Goal: Task Accomplishment & Management: Manage account settings

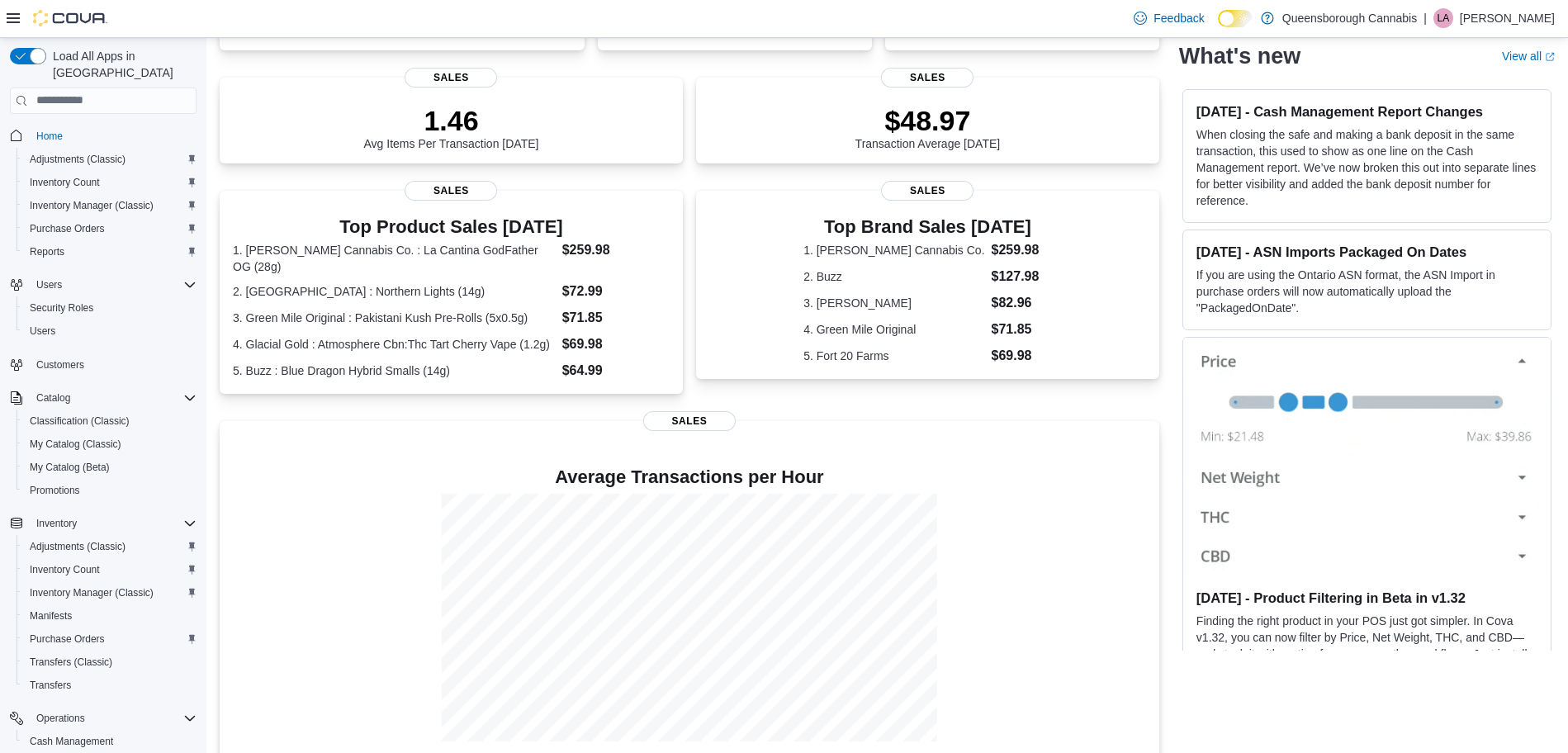
scroll to position [228, 0]
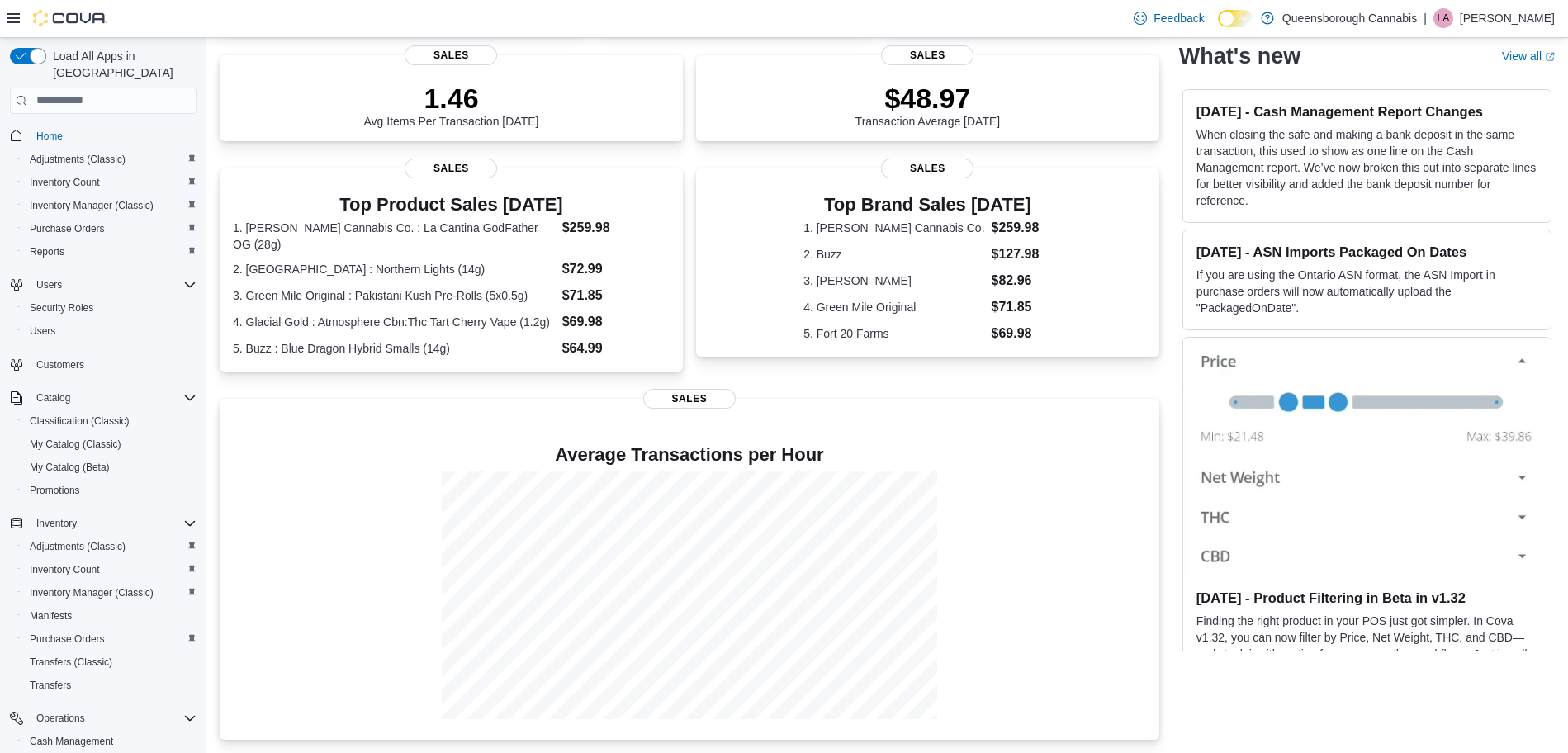
click at [363, 378] on div "0 units / 0 g Expired or Expiring in Next 30 Days Inventory 26 Total # Invoices…" at bounding box center [689, 341] width 940 height 798
click at [390, 379] on div "0 units / 0 g Expired or Expiring in Next 30 Days Inventory 26 Total # Invoices…" at bounding box center [689, 341] width 940 height 798
select select "**********"
click at [82, 437] on span "My Catalog (Classic)" at bounding box center [75, 444] width 92 height 13
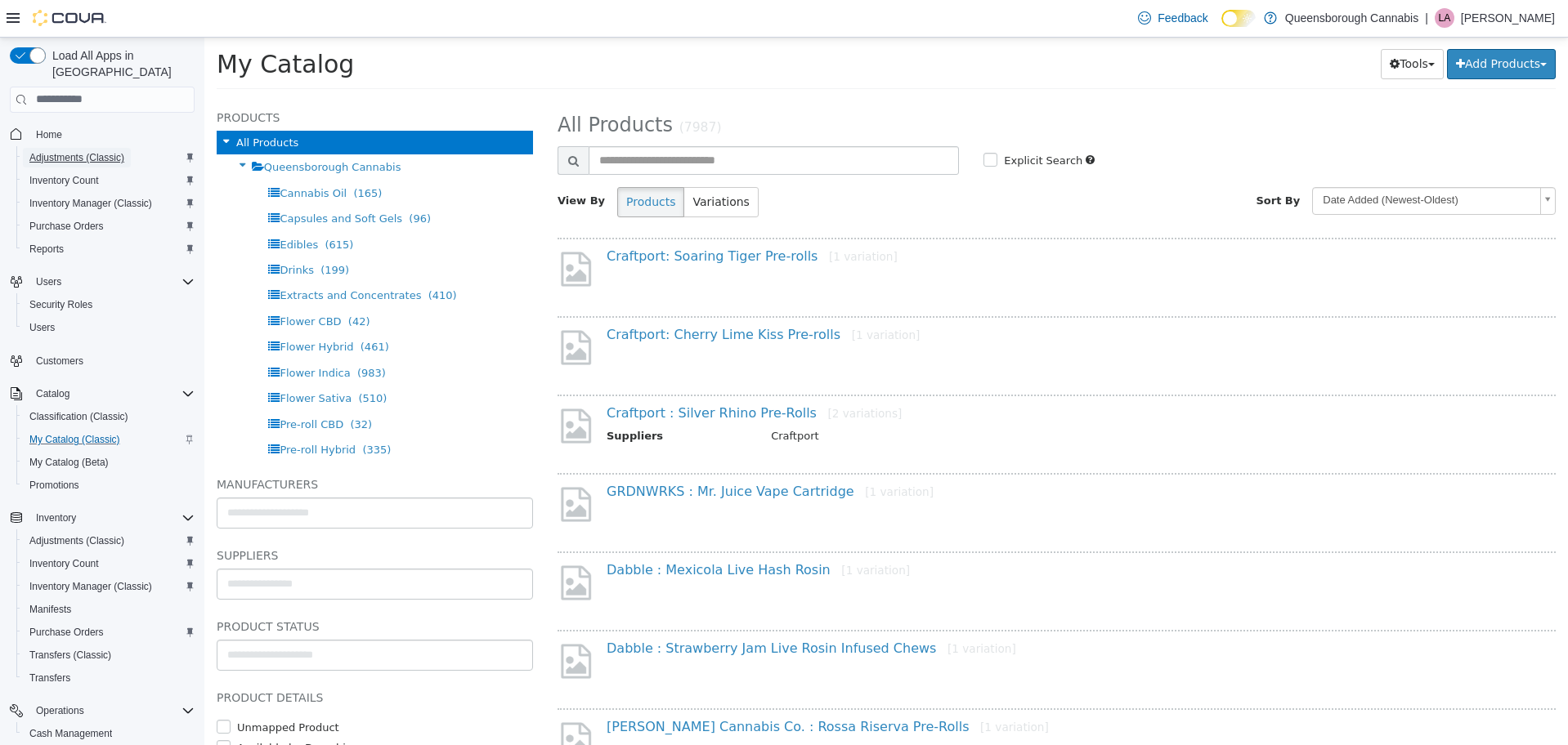
click at [89, 151] on span "Adjustments (Classic)" at bounding box center [77, 157] width 95 height 13
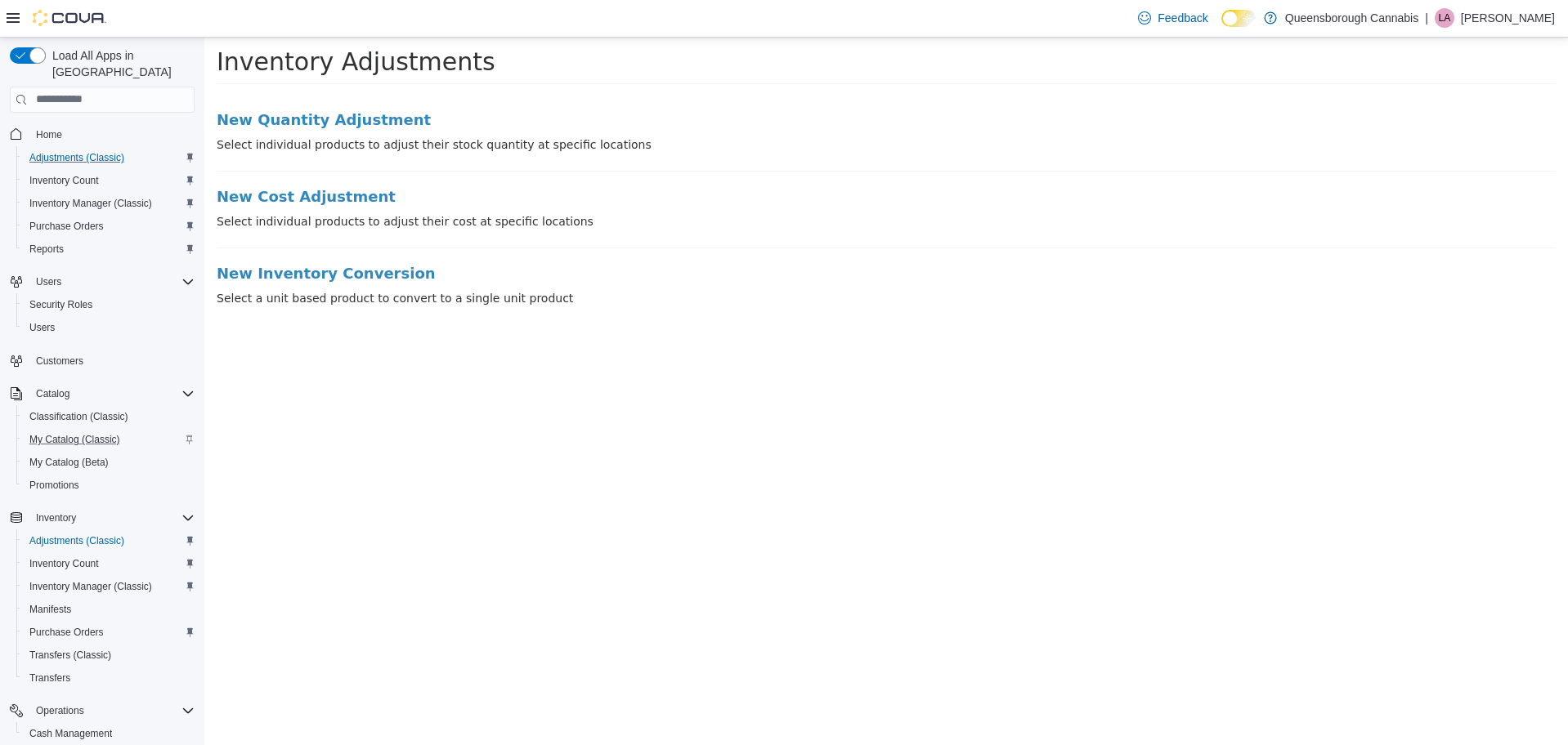
click at [352, 128] on li "New Quantity Adjustment Select individual products to adjust their stock quanti…" at bounding box center [886, 141] width 1339 height 60
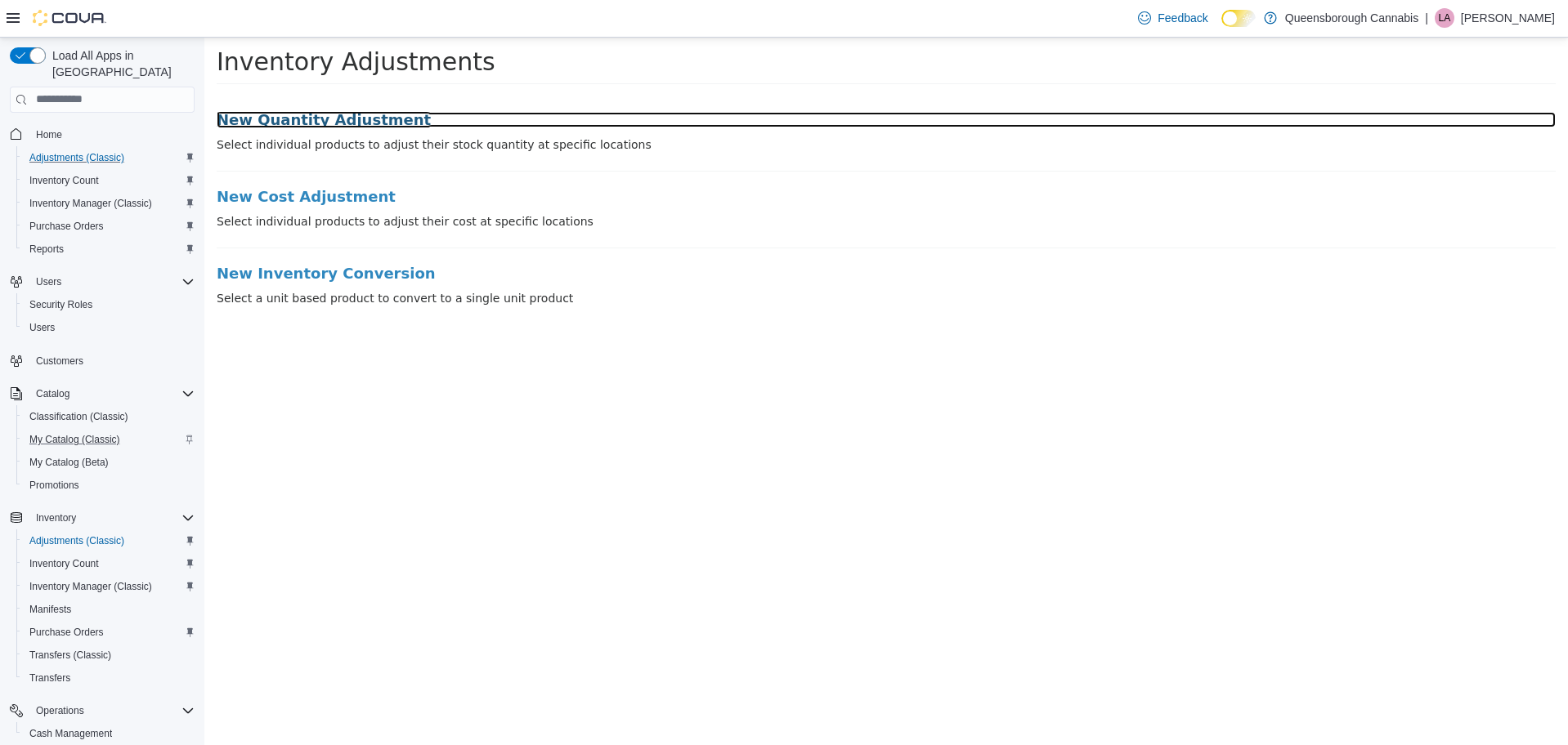
click at [352, 122] on h3 "New Quantity Adjustment" at bounding box center [886, 119] width 1339 height 17
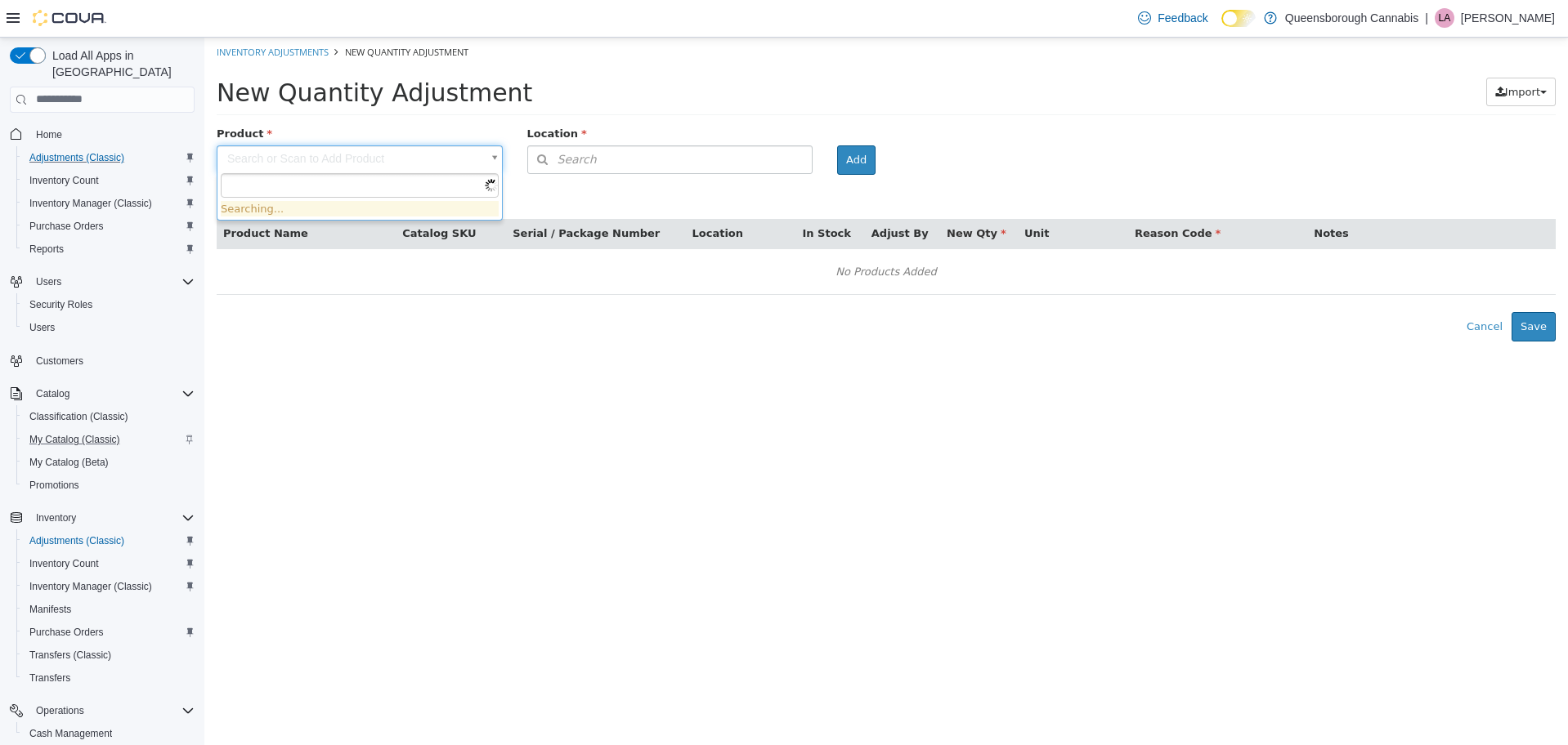
click at [319, 160] on body "× Inventory Adjustments New Quantity Adjustment New Quantity Adjustment Import …" at bounding box center [886, 189] width 1364 height 304
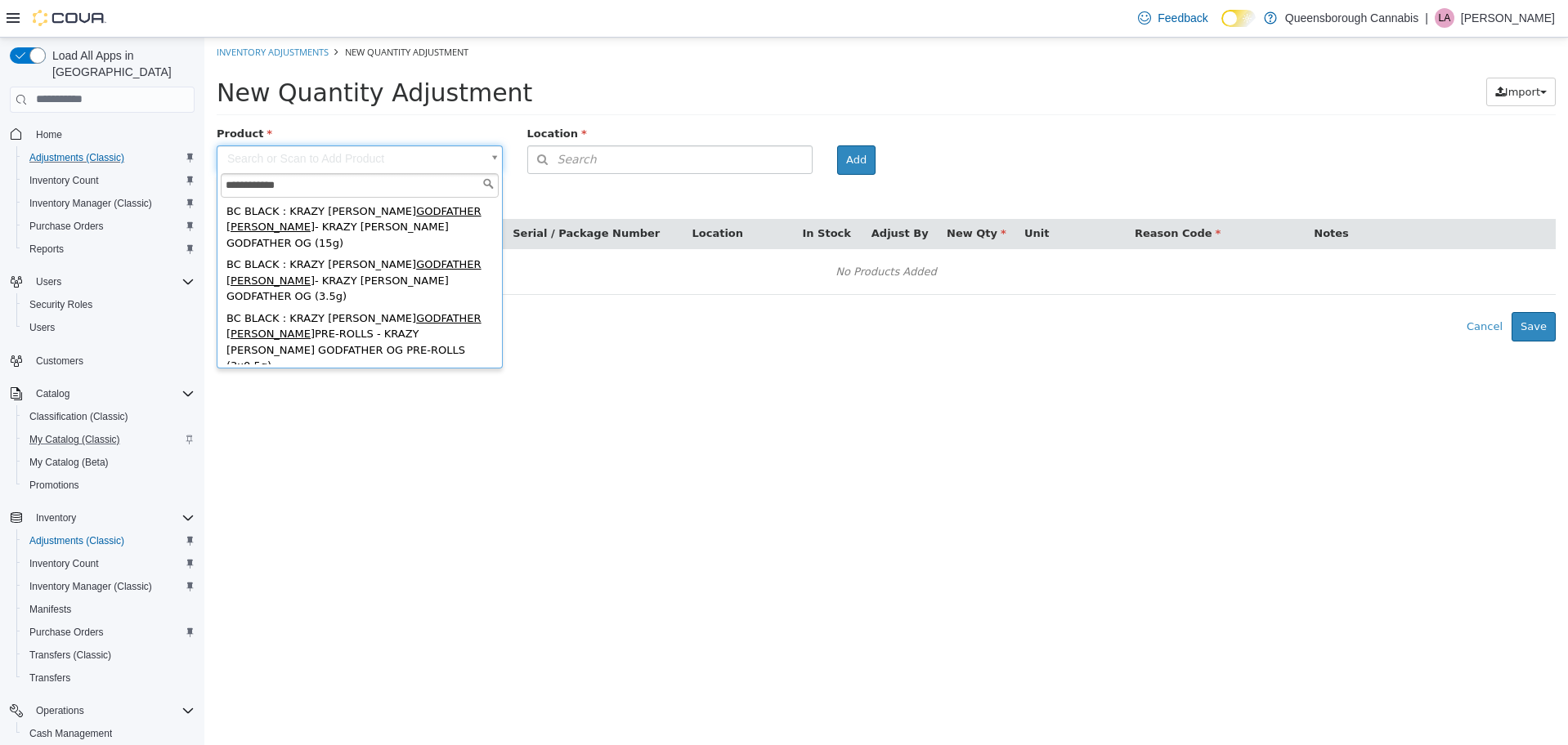
type input "**********"
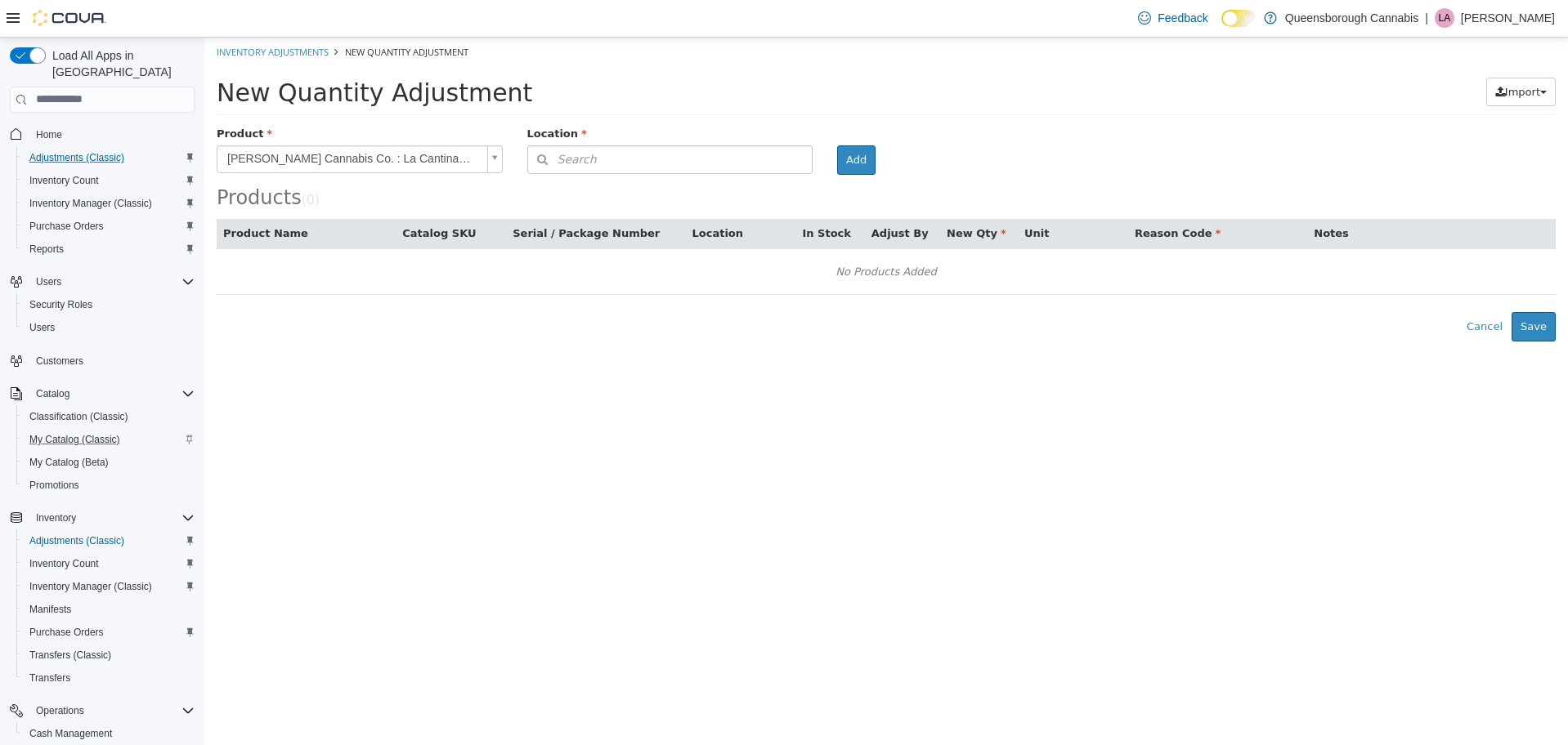
click at [818, 152] on div "Search Type 3 or more characters or browse Queensborough Cannabis (5) 1274 56th…" at bounding box center [670, 158] width 311 height 29
click at [797, 164] on button "Search" at bounding box center [670, 158] width 286 height 29
click at [755, 186] on span "or browse" at bounding box center [772, 188] width 80 height 28
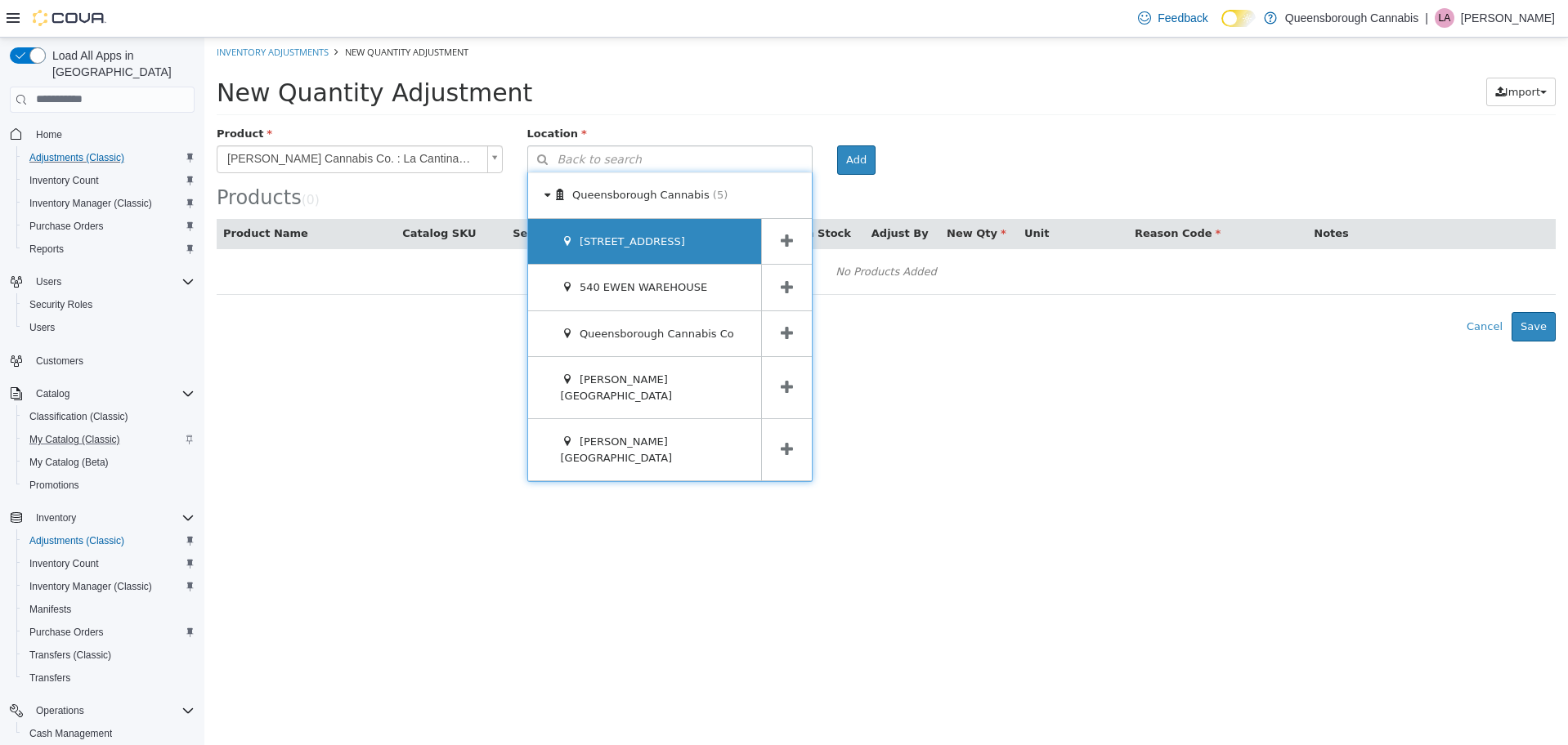
click at [700, 232] on div "[STREET_ADDRESS]" at bounding box center [645, 241] width 234 height 46
click at [774, 237] on span at bounding box center [787, 241] width 51 height 46
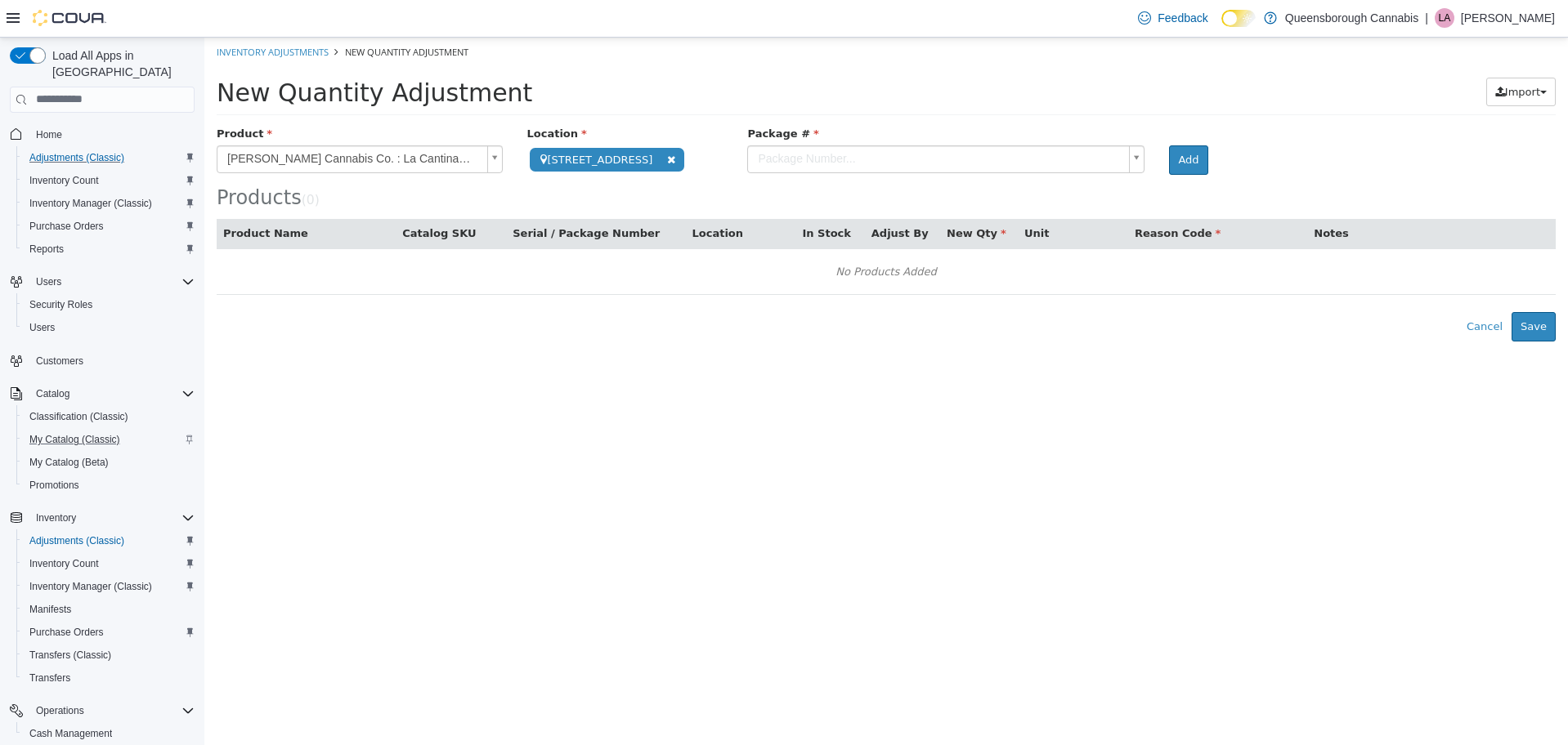
click at [1078, 159] on body "**********" at bounding box center [886, 189] width 1364 height 304
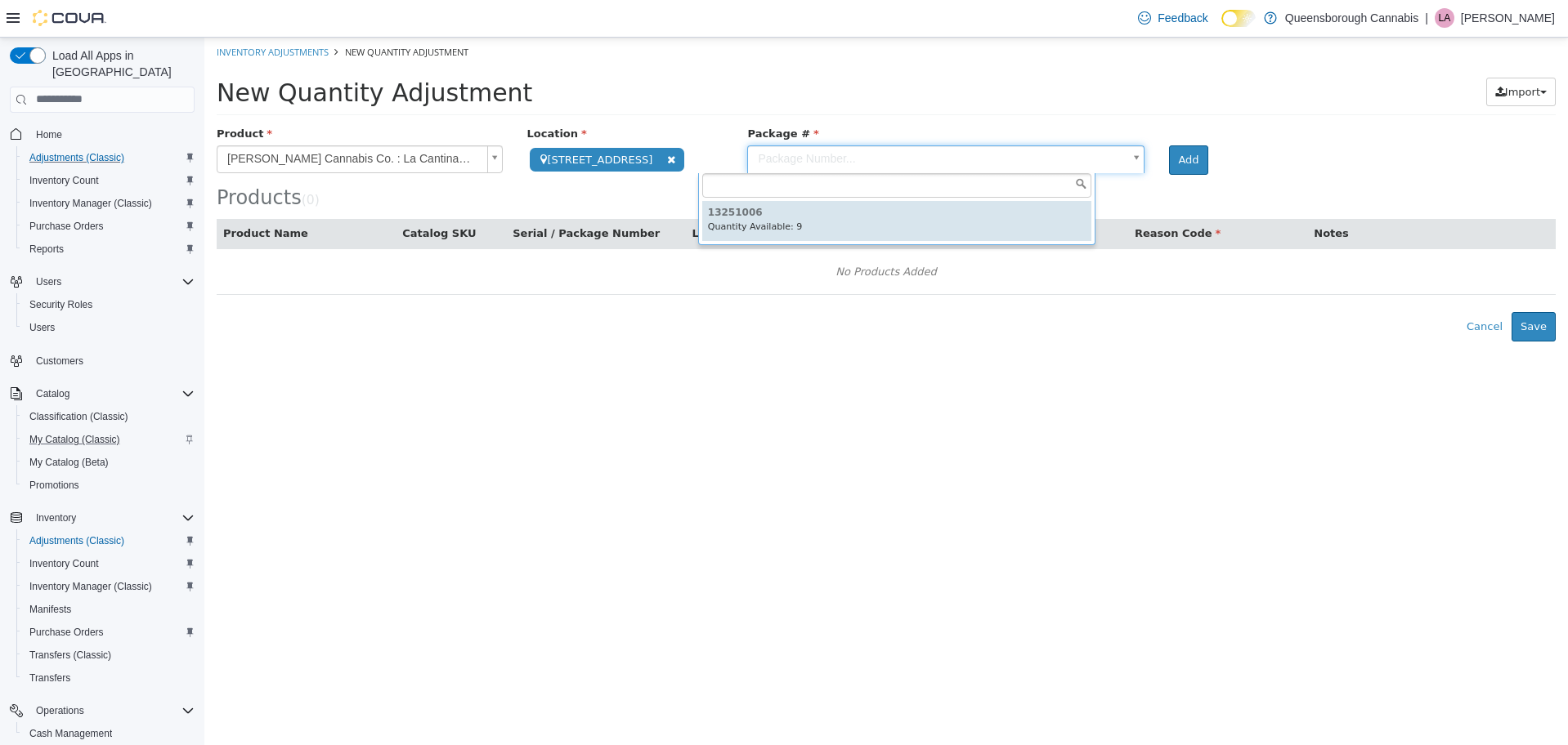
type input "********"
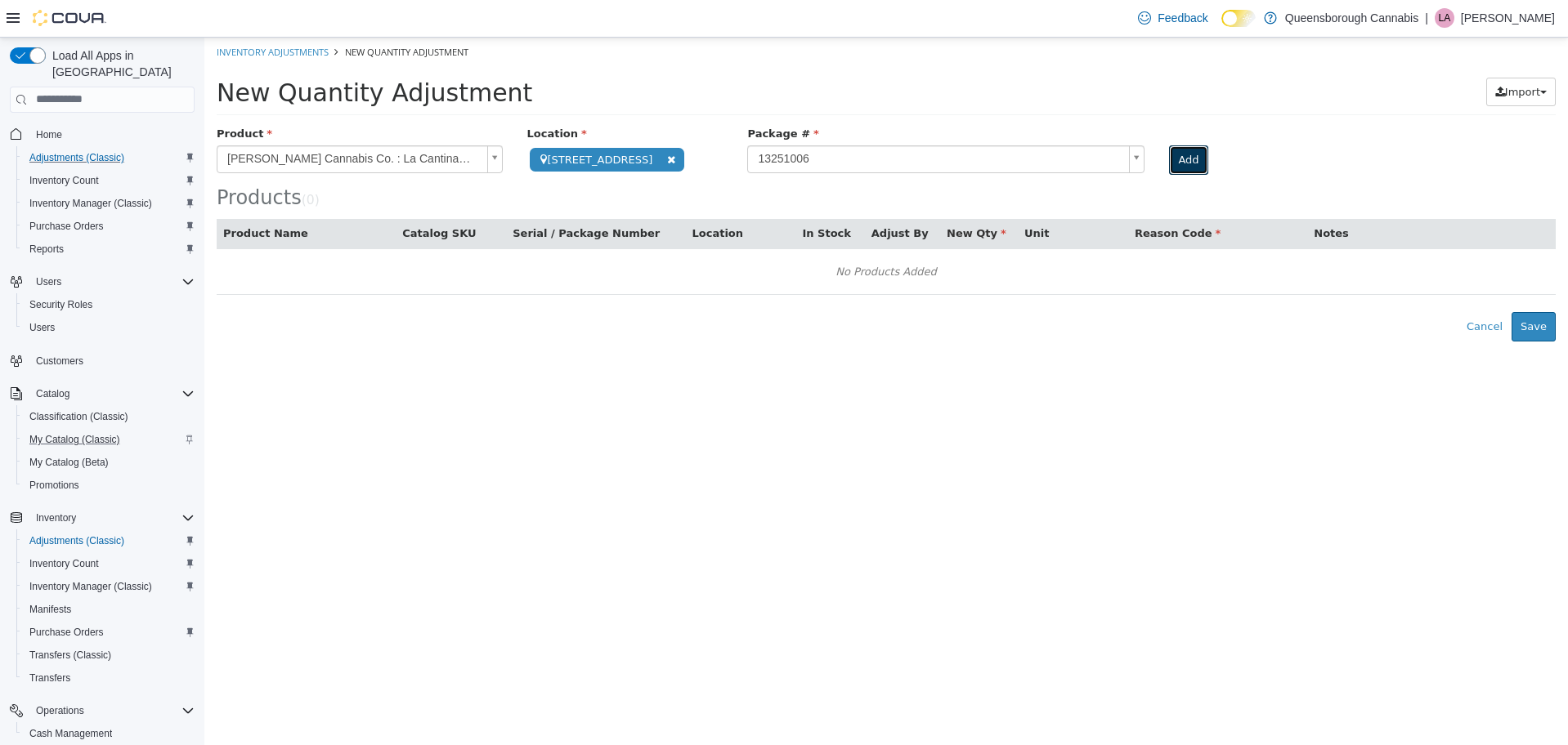
click at [1169, 157] on button "Add" at bounding box center [1189, 158] width 39 height 29
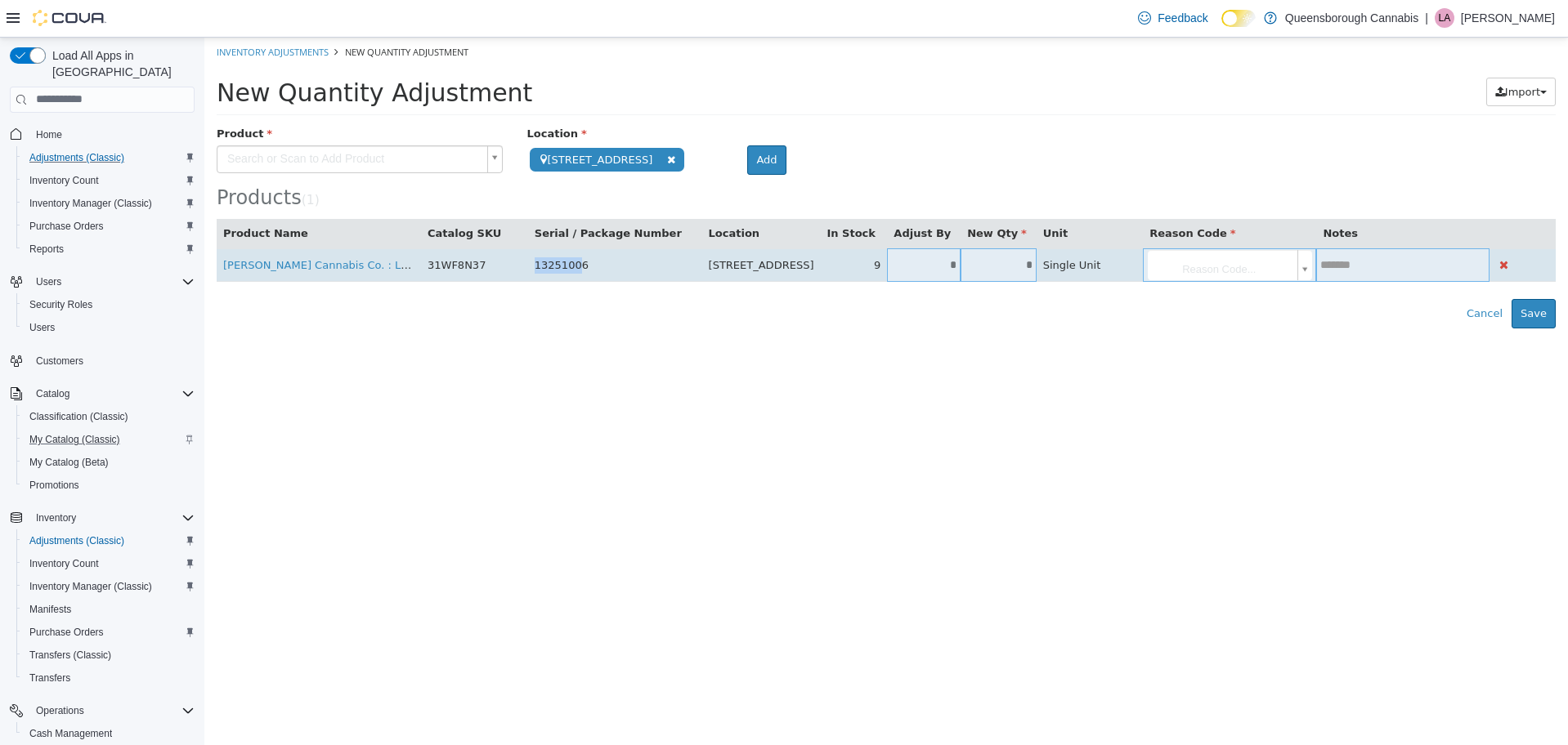
drag, startPoint x: 583, startPoint y: 267, endPoint x: 538, endPoint y: 269, distance: 45.0
click at [538, 269] on td "13251006" at bounding box center [615, 265] width 174 height 33
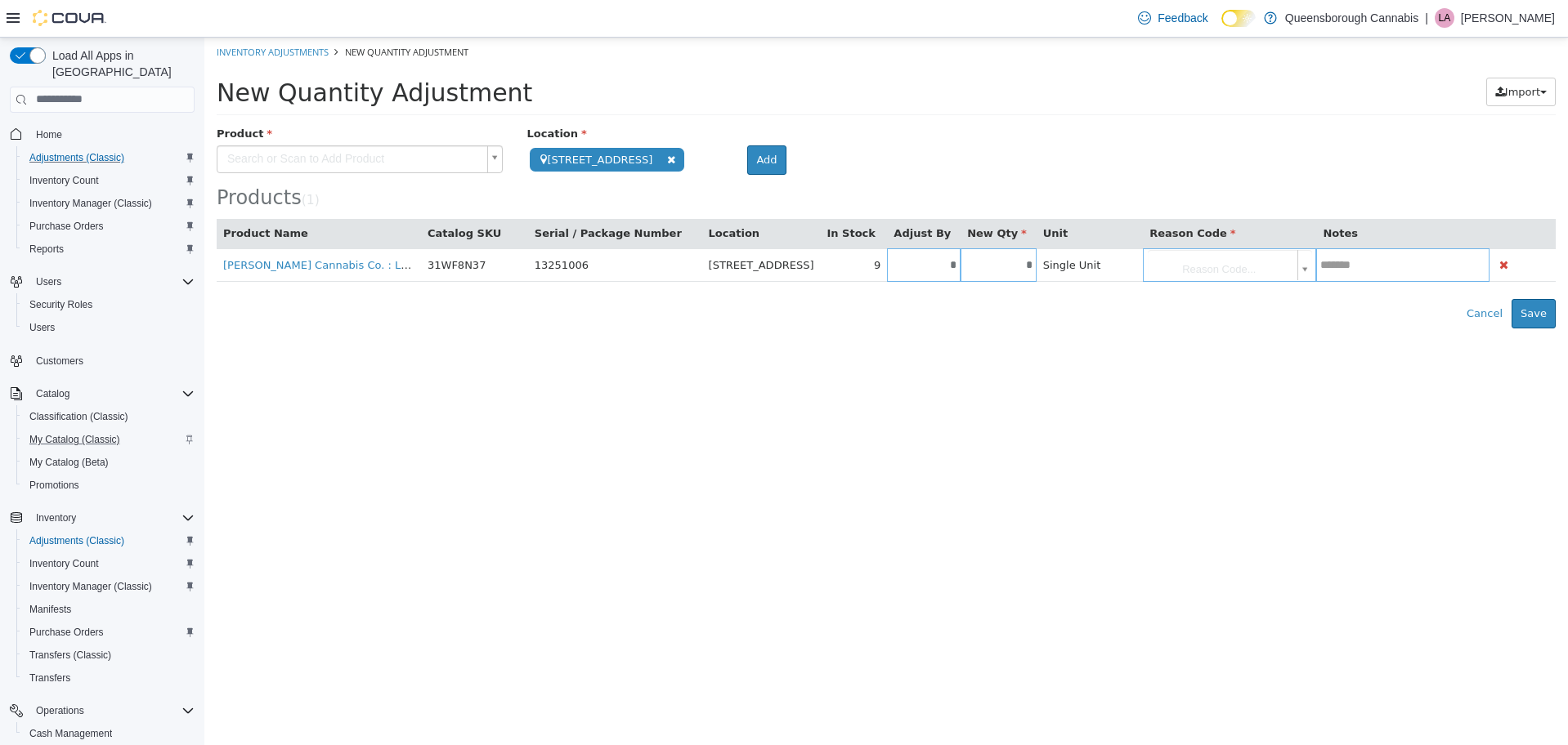
click at [599, 311] on div "Error saving adjustment please resolve the errors above. Cancel Save" at bounding box center [886, 312] width 1364 height 29
click at [1488, 317] on button "Cancel" at bounding box center [1484, 312] width 54 height 29
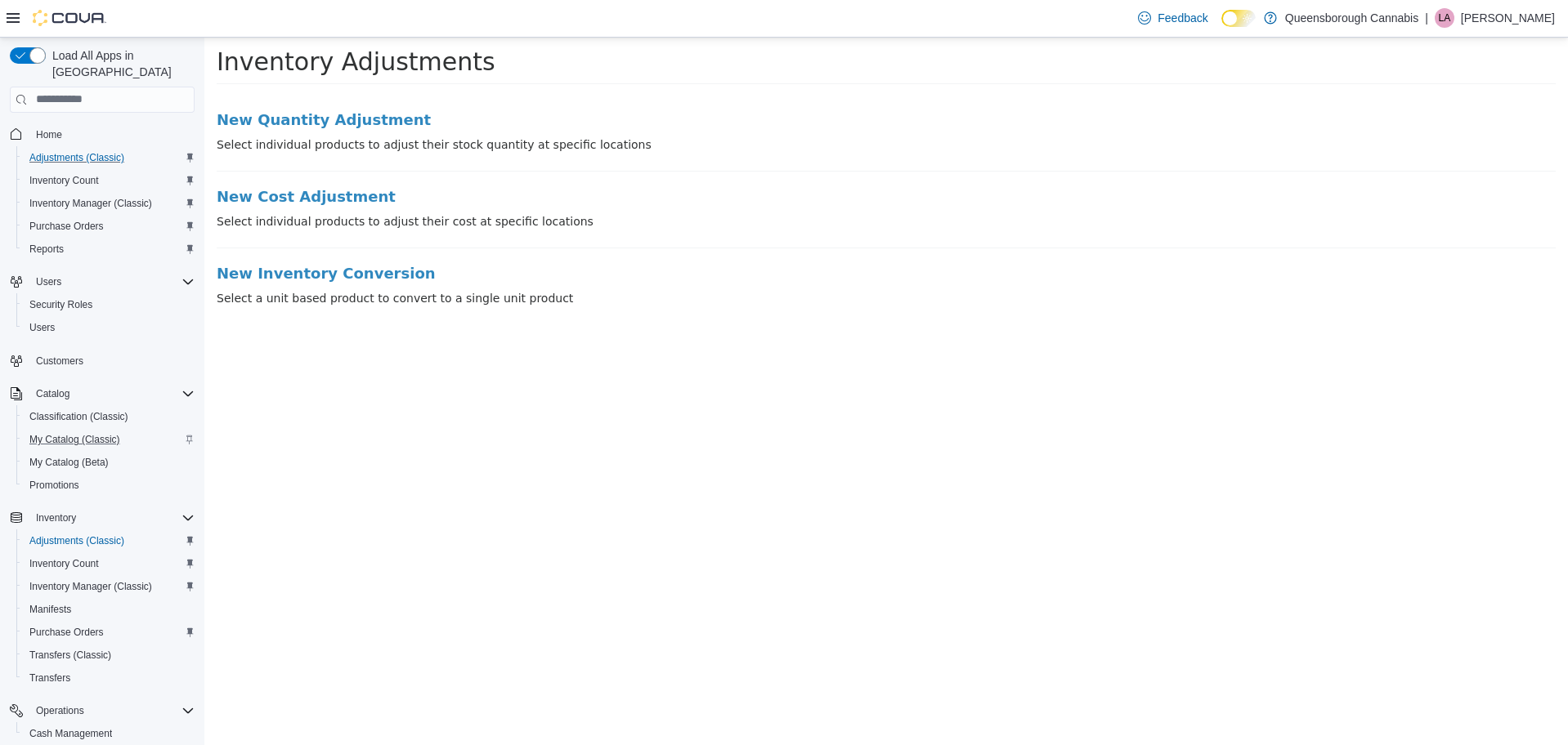
click at [297, 316] on html "× Inventory Adjustments New Quantity Adjustment Select individual products to a…" at bounding box center [886, 176] width 1364 height 279
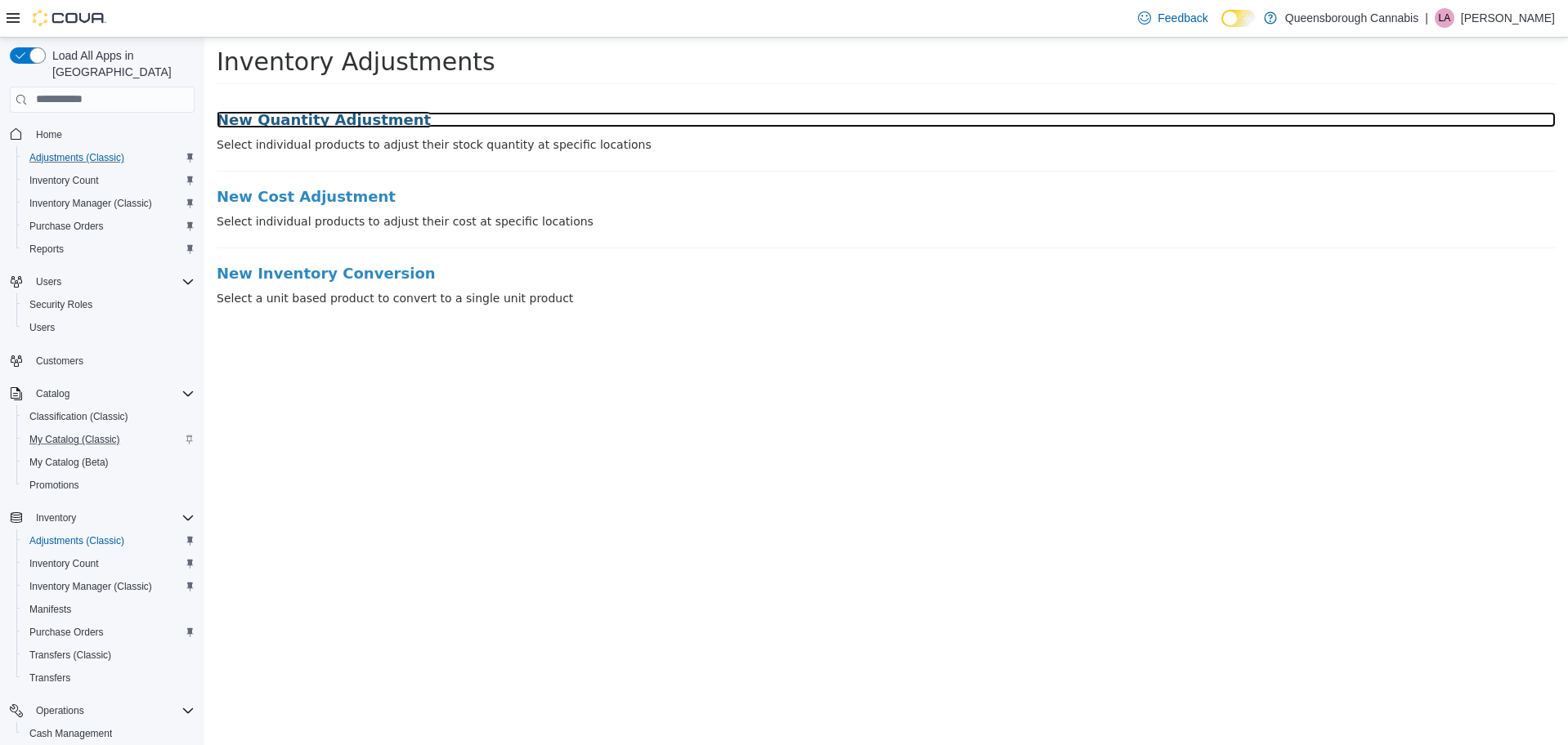
click at [333, 112] on h3 "New Quantity Adjustment" at bounding box center [886, 119] width 1339 height 17
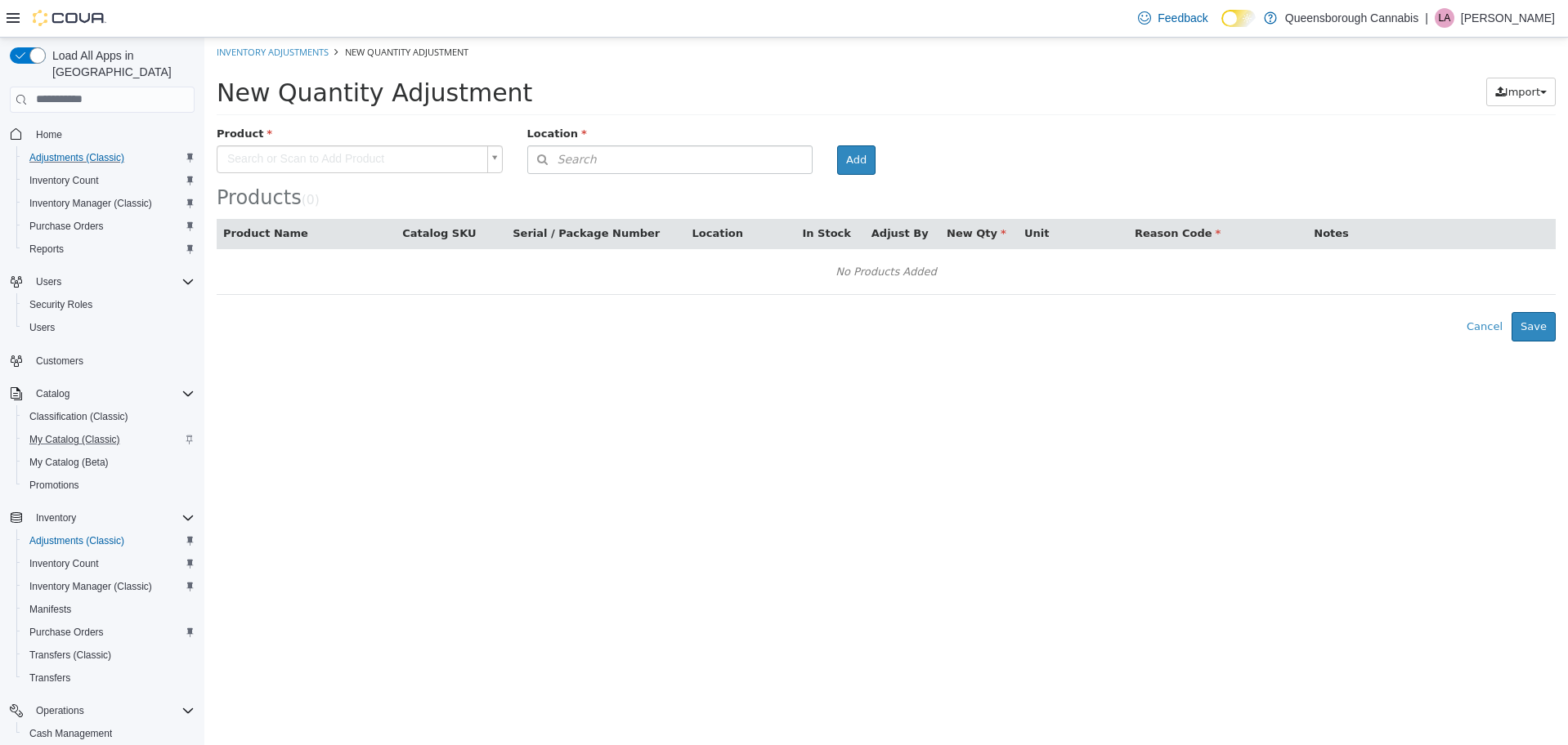
click at [396, 143] on div "Product" at bounding box center [359, 135] width 311 height 20
click at [386, 156] on body "× Inventory Adjustments New Quantity Adjustment New Quantity Adjustment Import …" at bounding box center [886, 189] width 1364 height 304
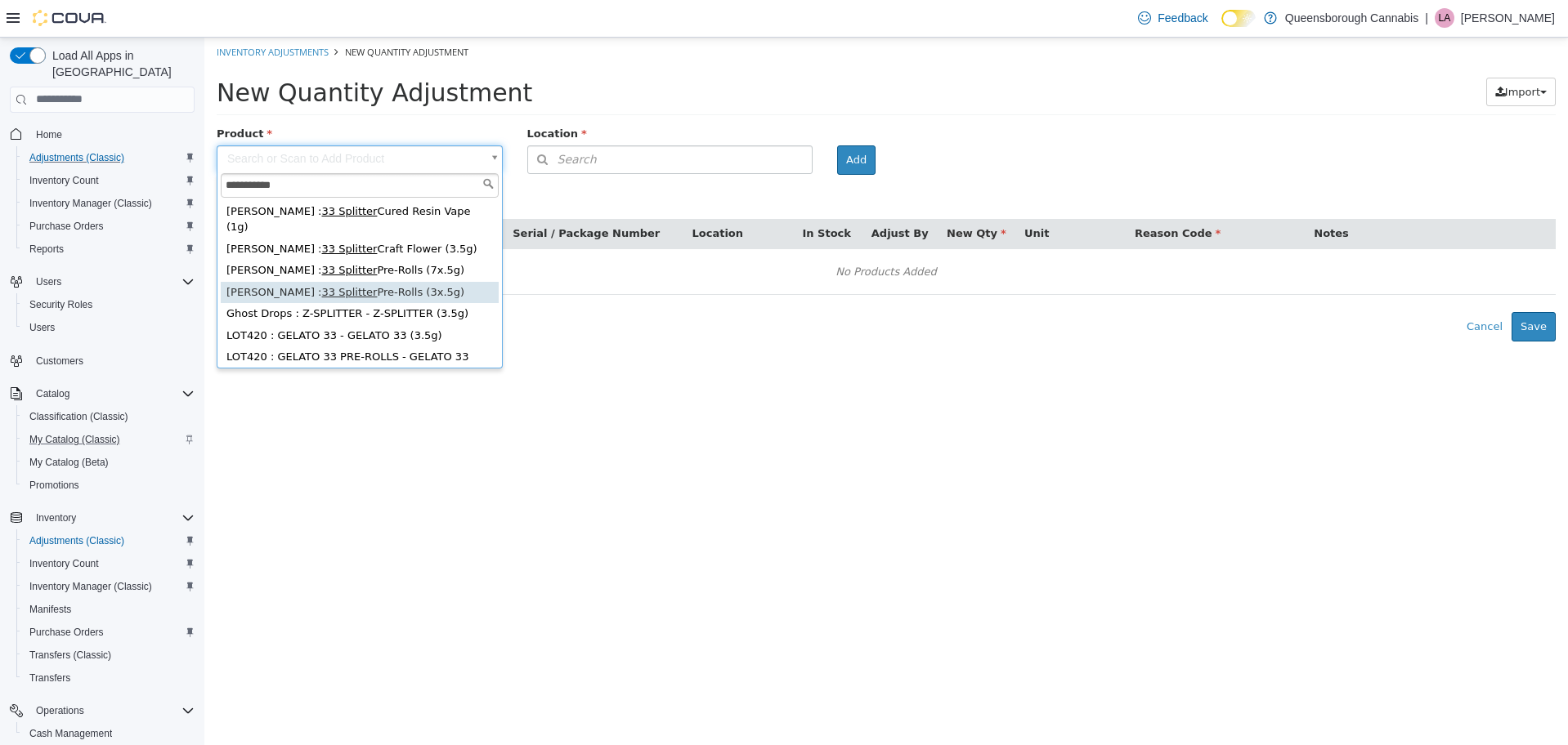
type input "**********"
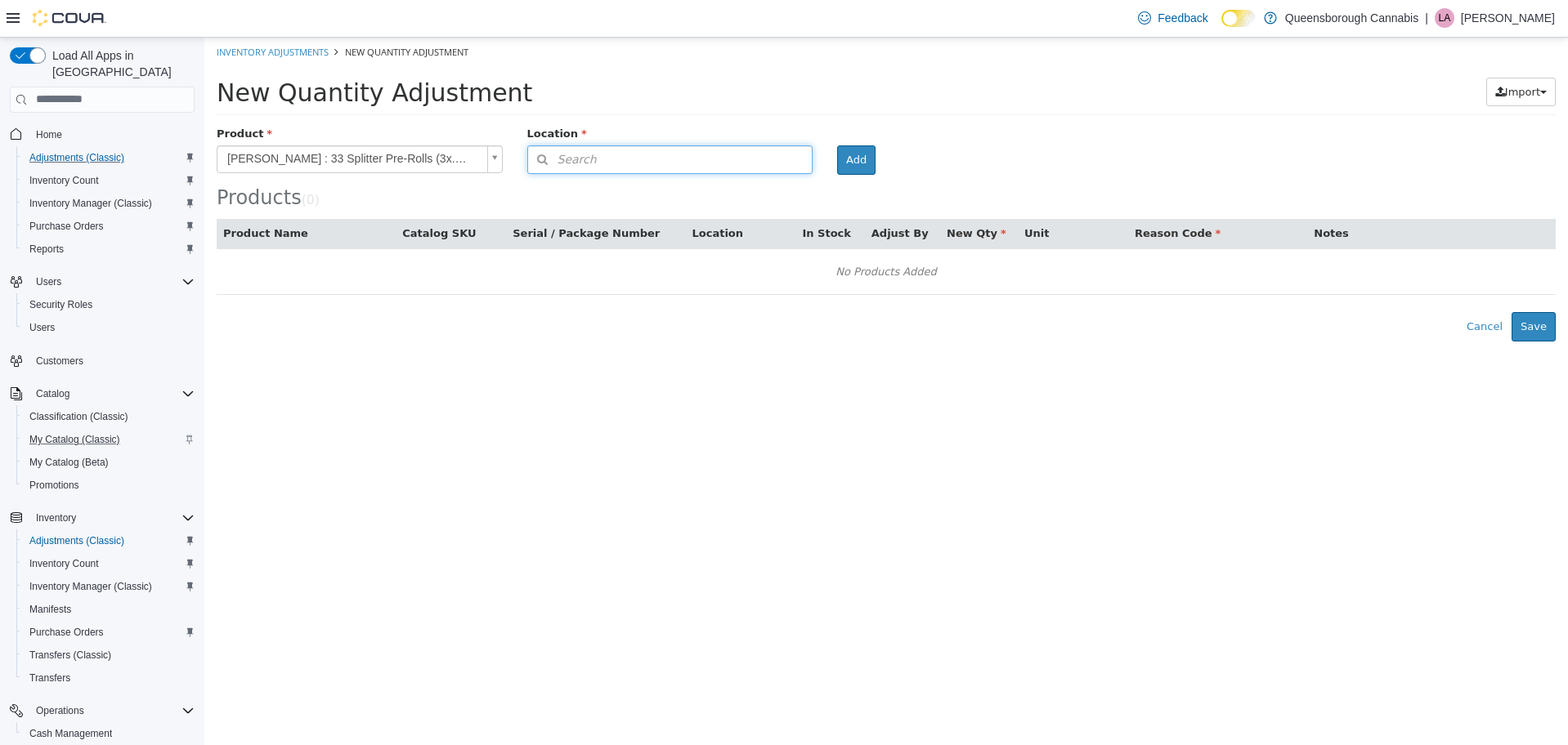
click at [714, 165] on button "Search" at bounding box center [670, 158] width 286 height 29
click at [745, 193] on span "or browse" at bounding box center [772, 188] width 80 height 28
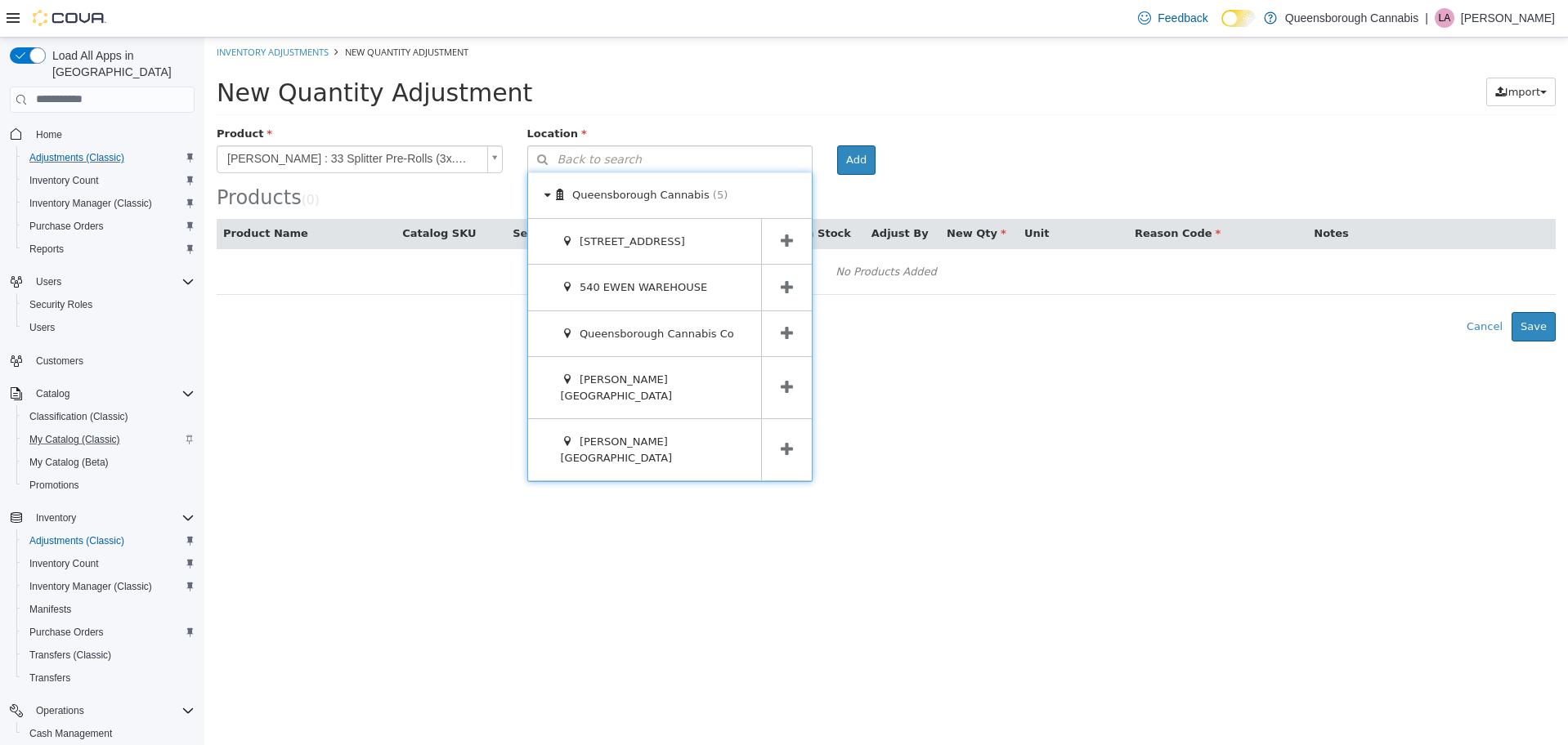
click at [784, 243] on icon at bounding box center [787, 241] width 12 height 16
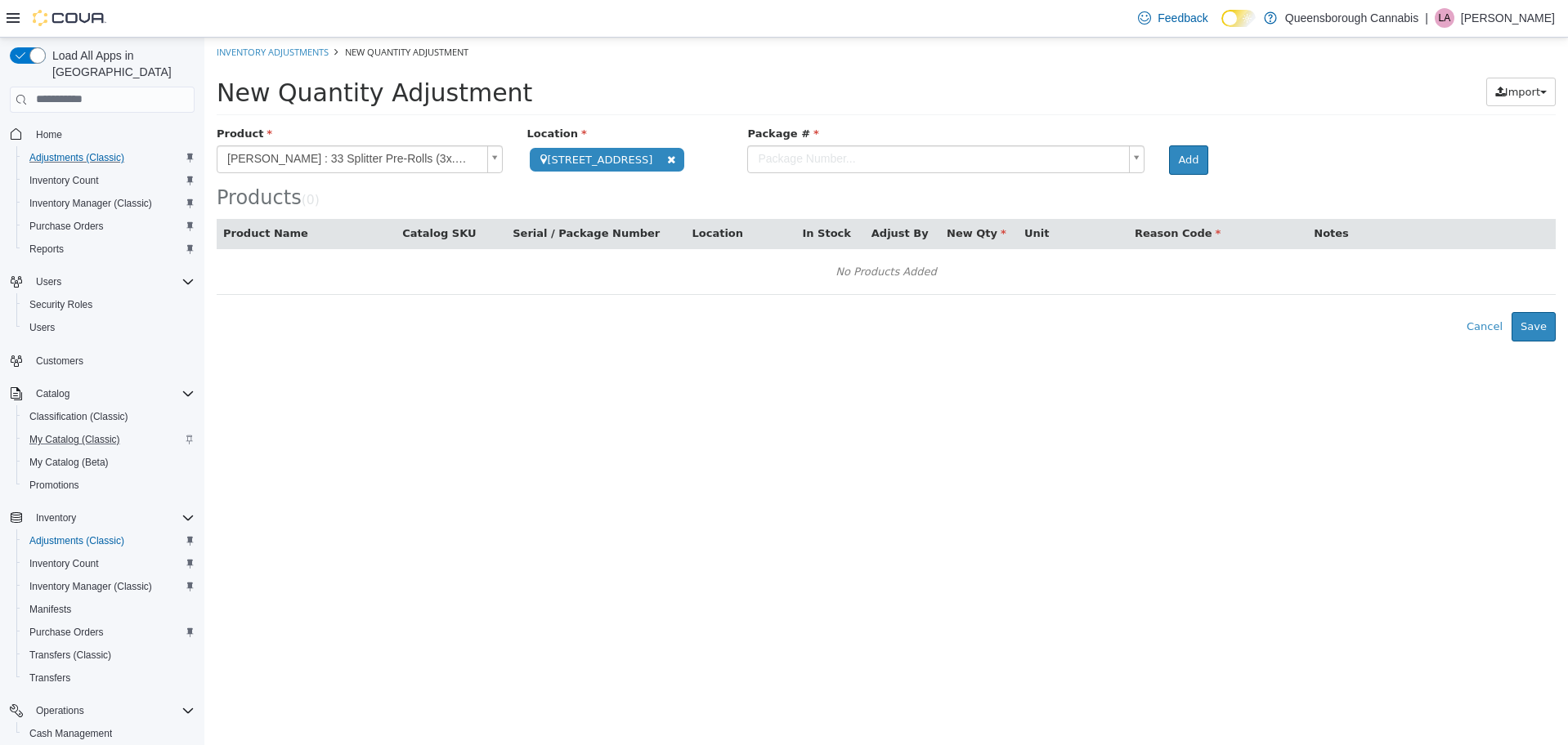
click at [912, 153] on body "**********" at bounding box center [886, 189] width 1364 height 304
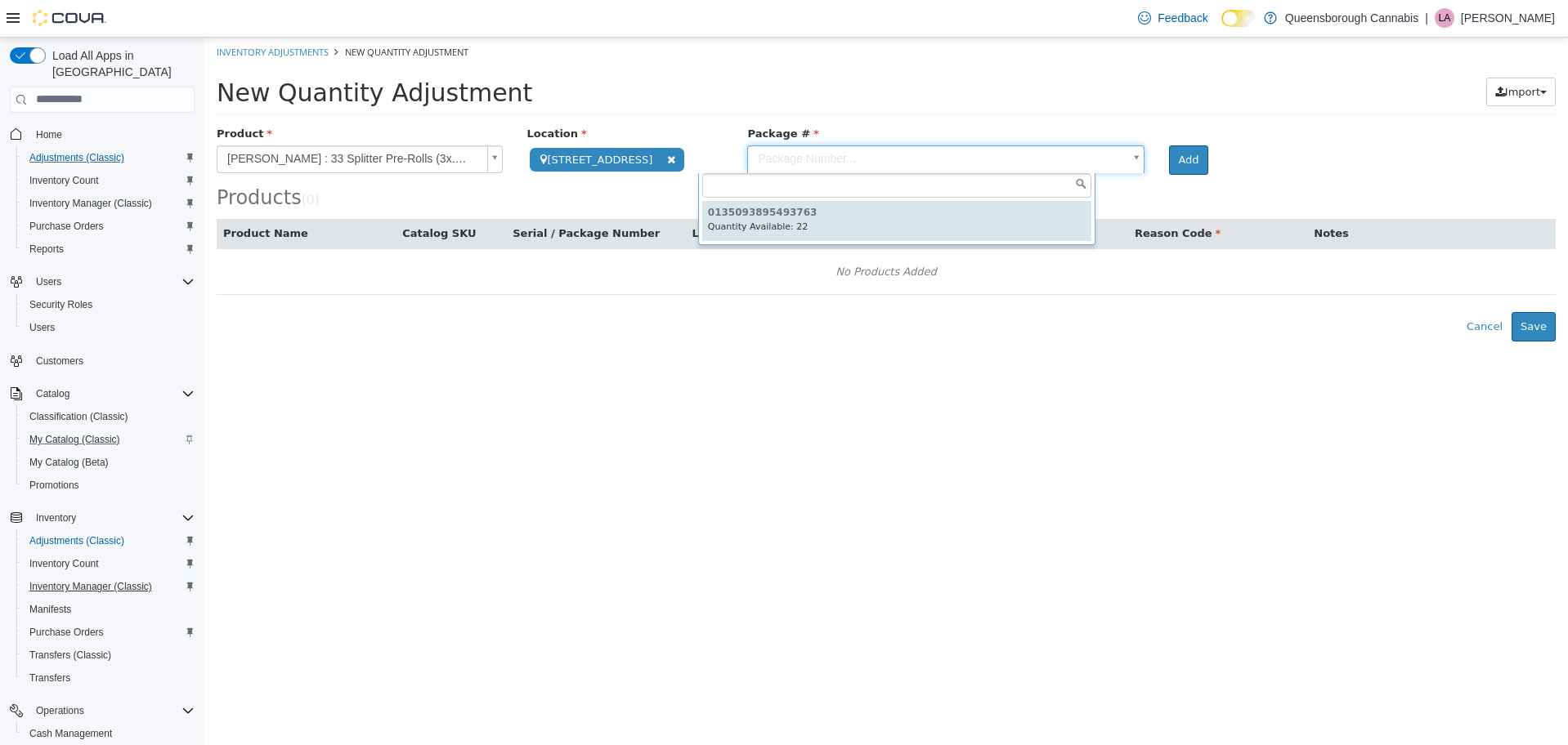
click at [98, 581] on span "Inventory Manager (Classic)" at bounding box center [90, 587] width 122 height 13
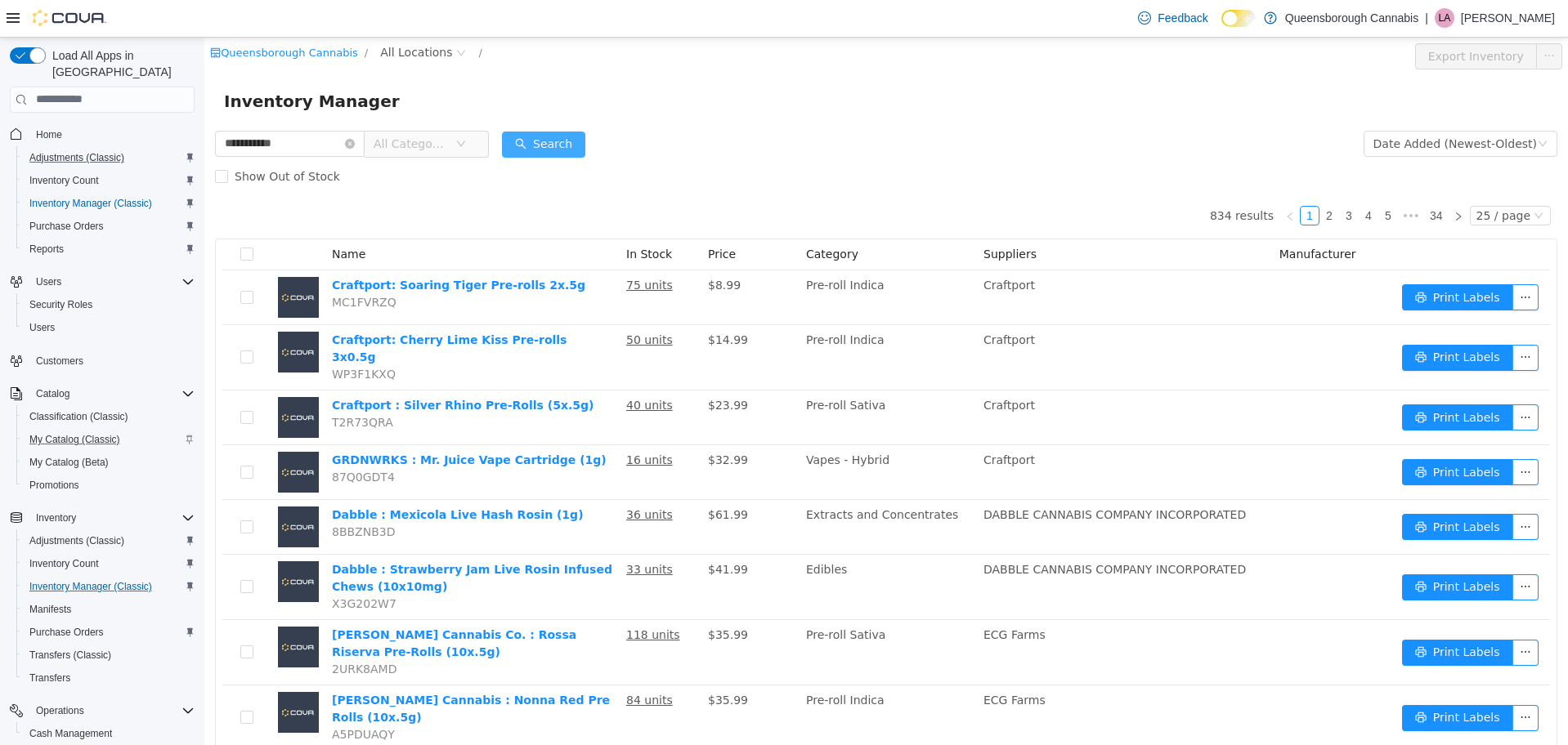
type input "**********"
click at [548, 140] on button "Search" at bounding box center [543, 144] width 84 height 26
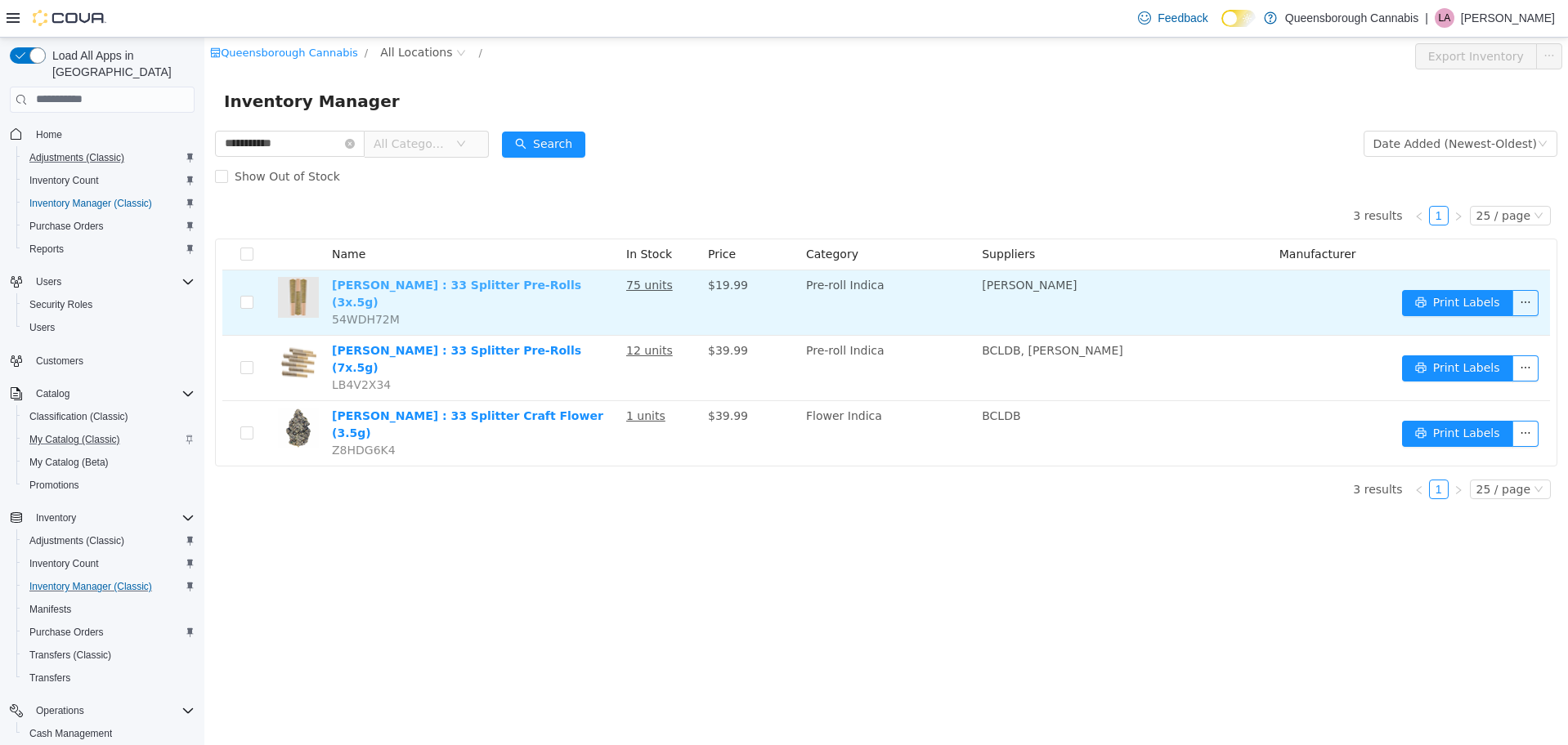
click at [508, 287] on link "[PERSON_NAME] : 33 Splitter Pre-Rolls (3x.5g)" at bounding box center [456, 293] width 249 height 30
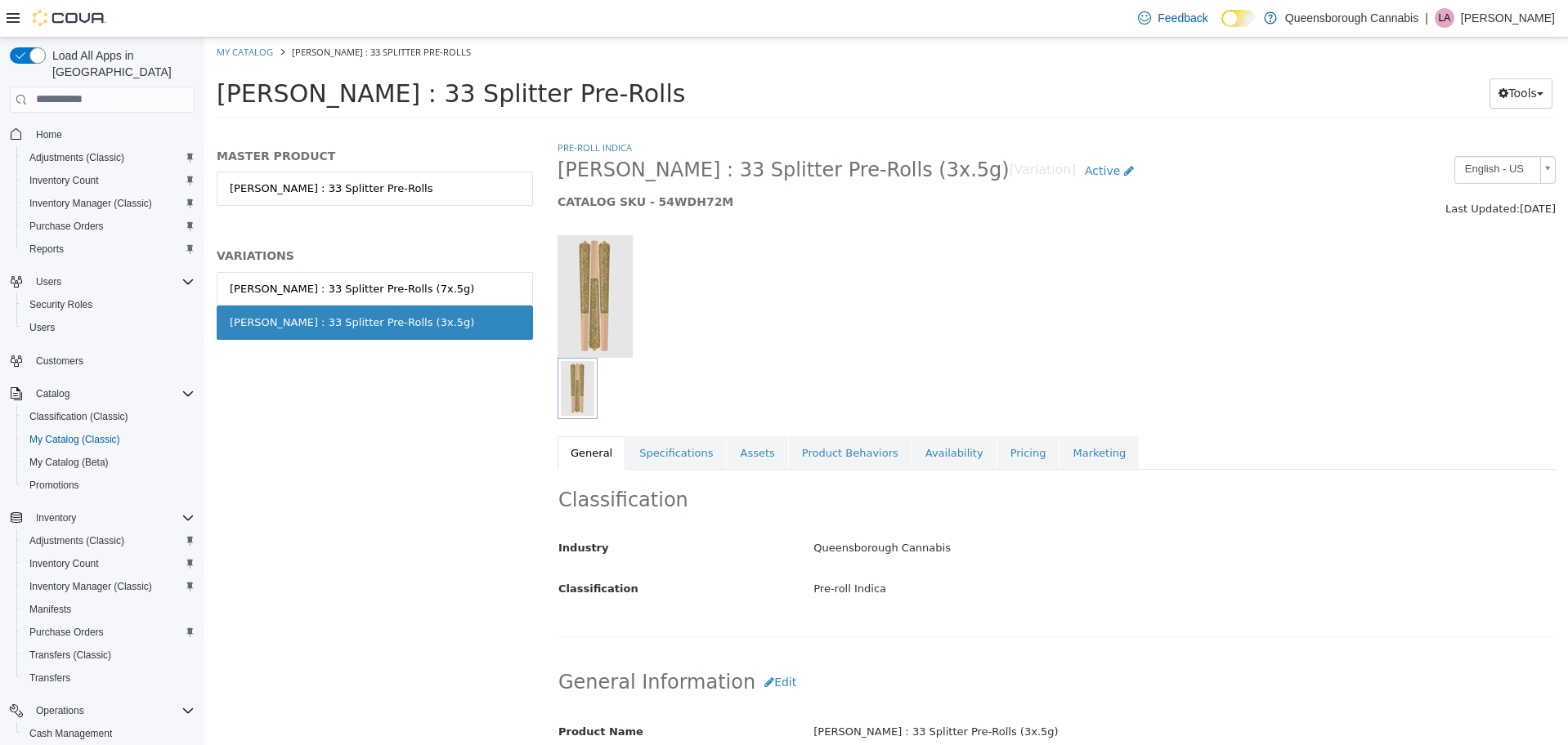
click at [1264, 537] on div "Queensborough Cannabis" at bounding box center [1184, 548] width 766 height 29
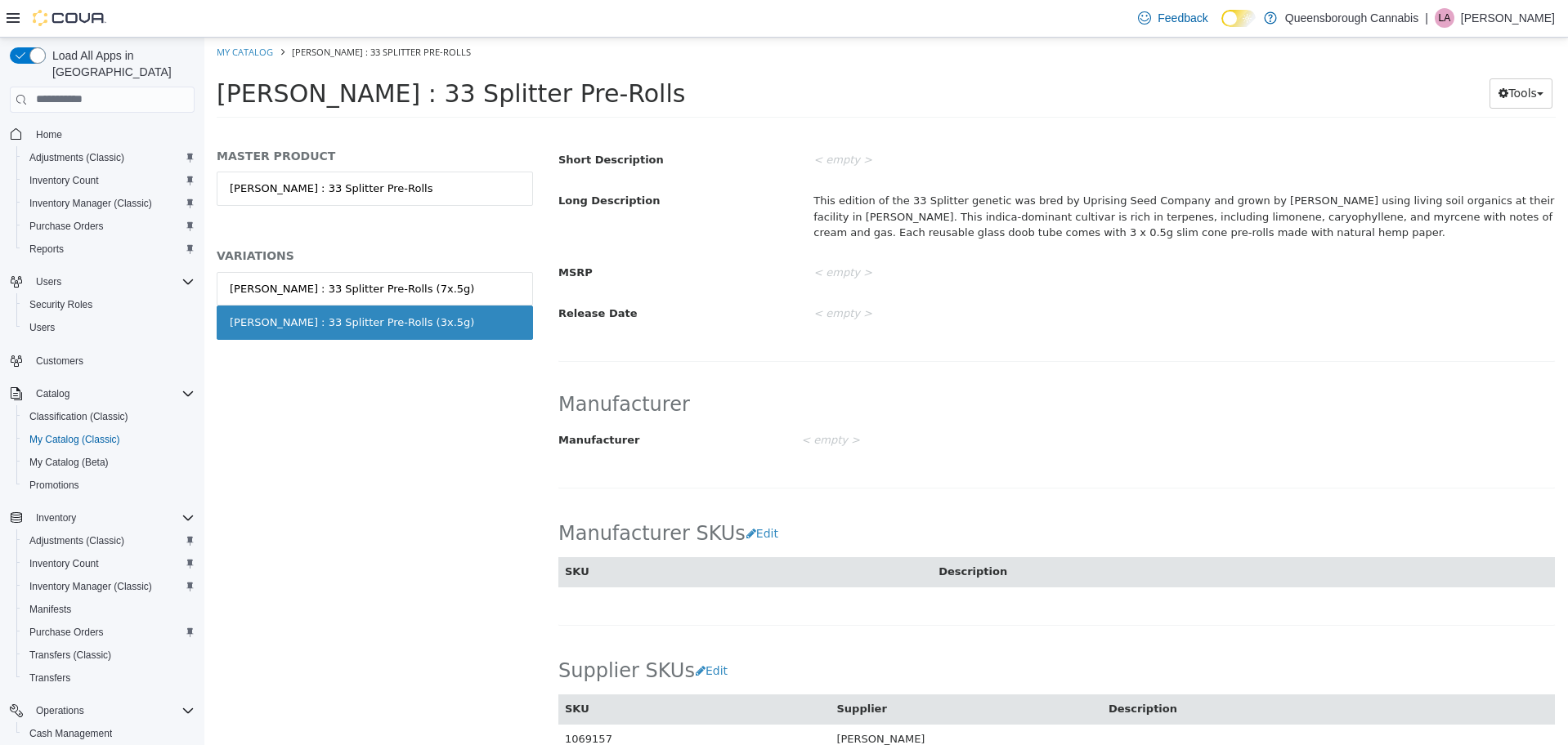
scroll to position [715, 0]
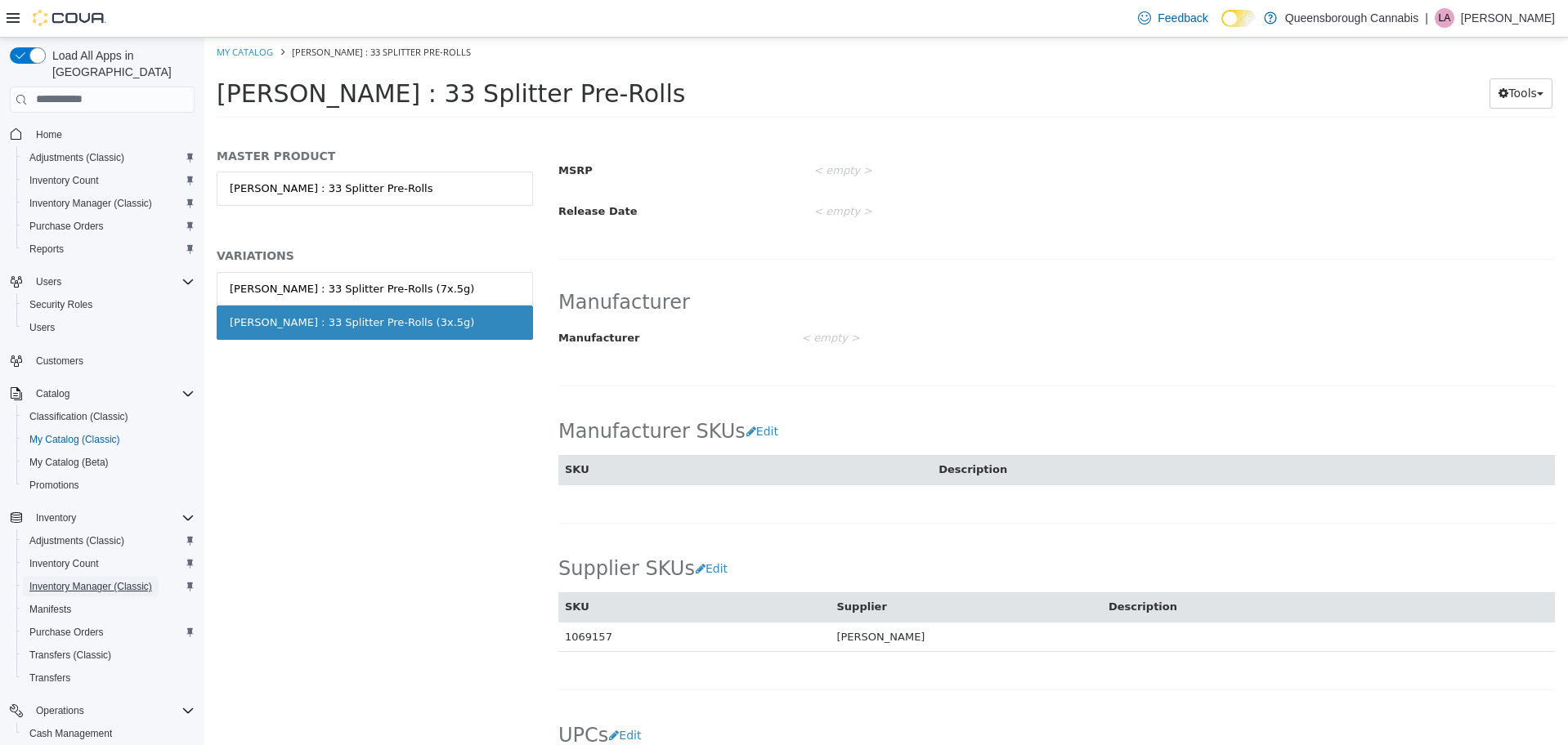
click at [103, 581] on span "Inventory Manager (Classic)" at bounding box center [90, 587] width 122 height 13
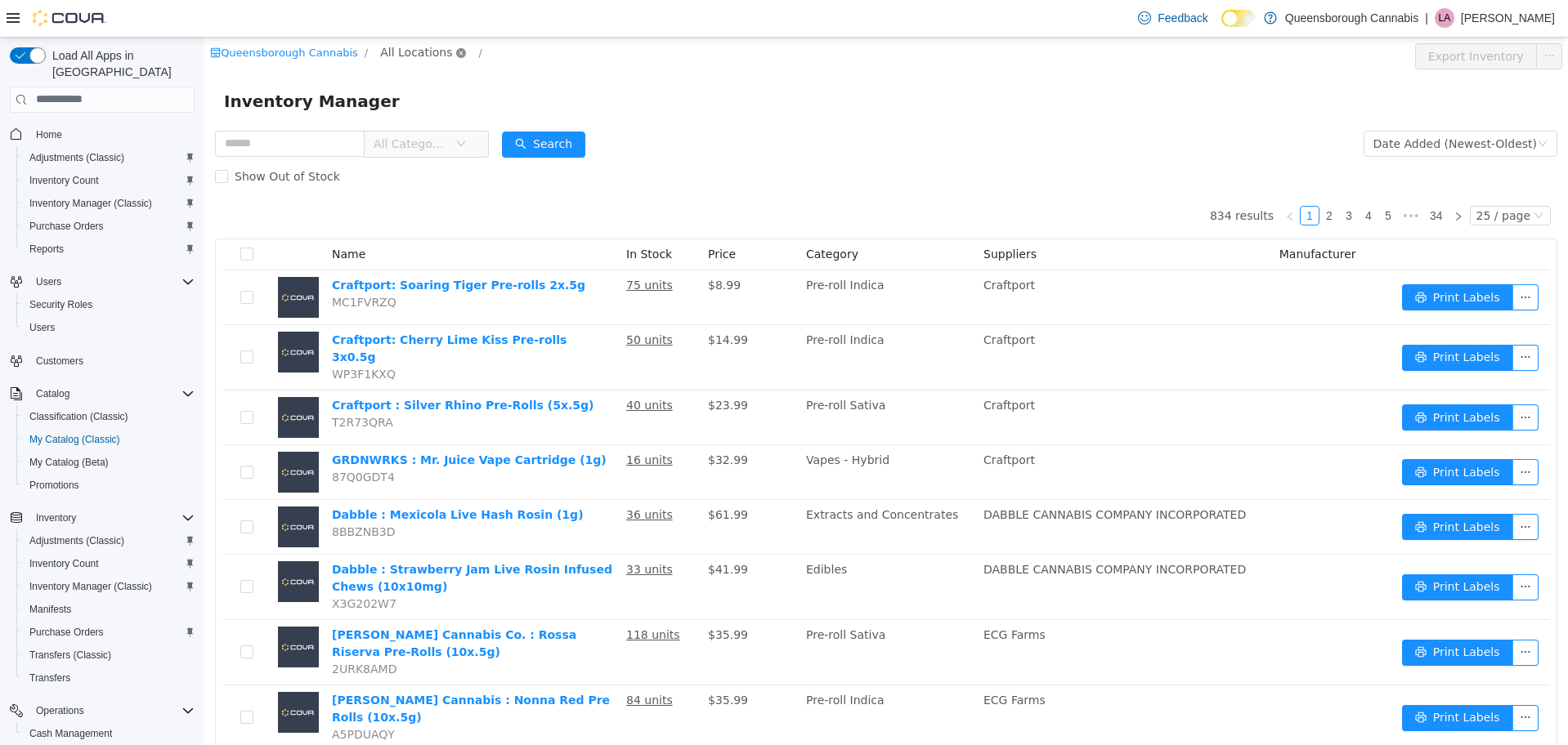
click at [456, 52] on icon "icon: close-circle" at bounding box center [460, 52] width 10 height 10
click at [456, 54] on icon "icon: close-circle" at bounding box center [460, 52] width 10 height 10
click at [409, 53] on span "All Locations" at bounding box center [416, 51] width 72 height 18
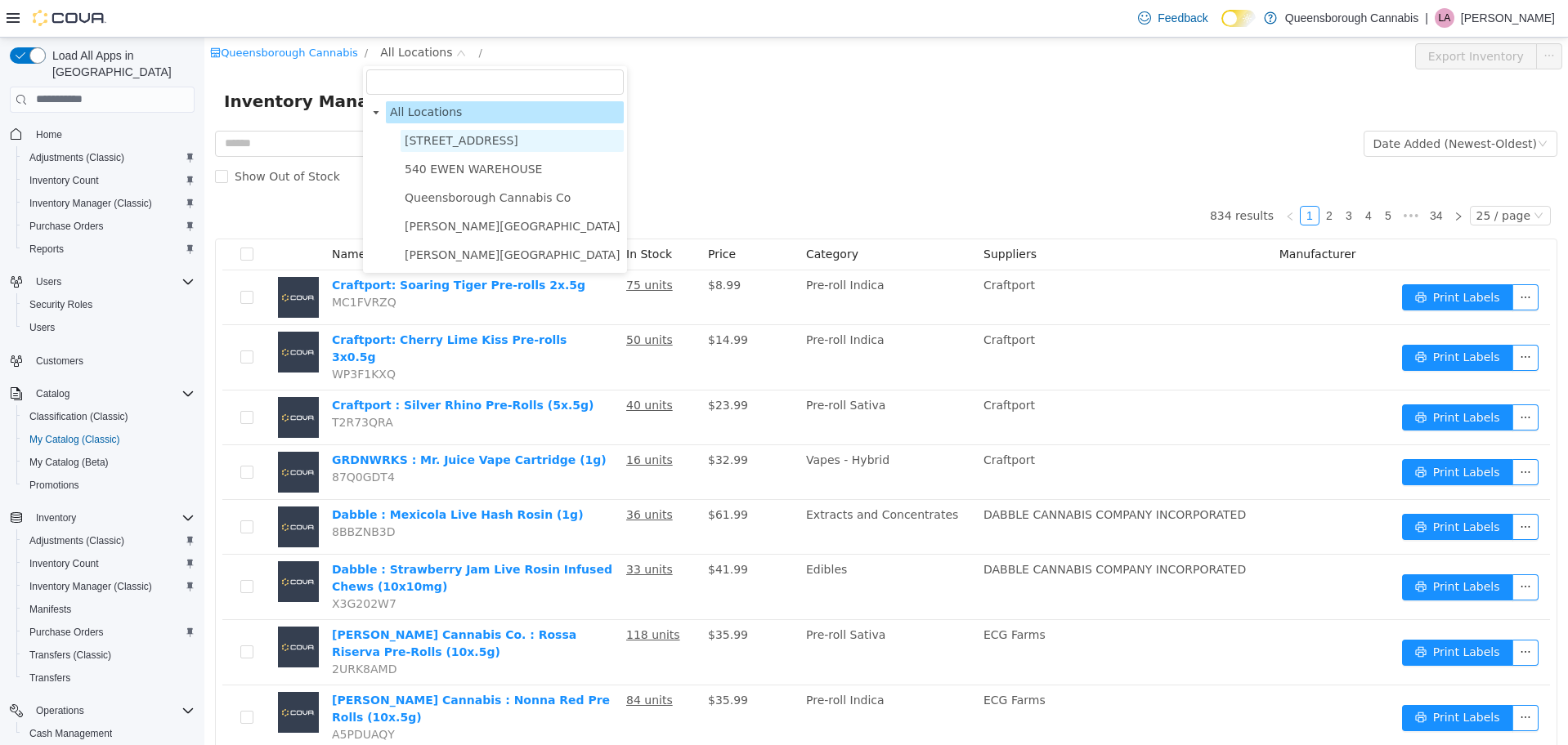
click at [459, 138] on span "[STREET_ADDRESS]" at bounding box center [461, 139] width 114 height 13
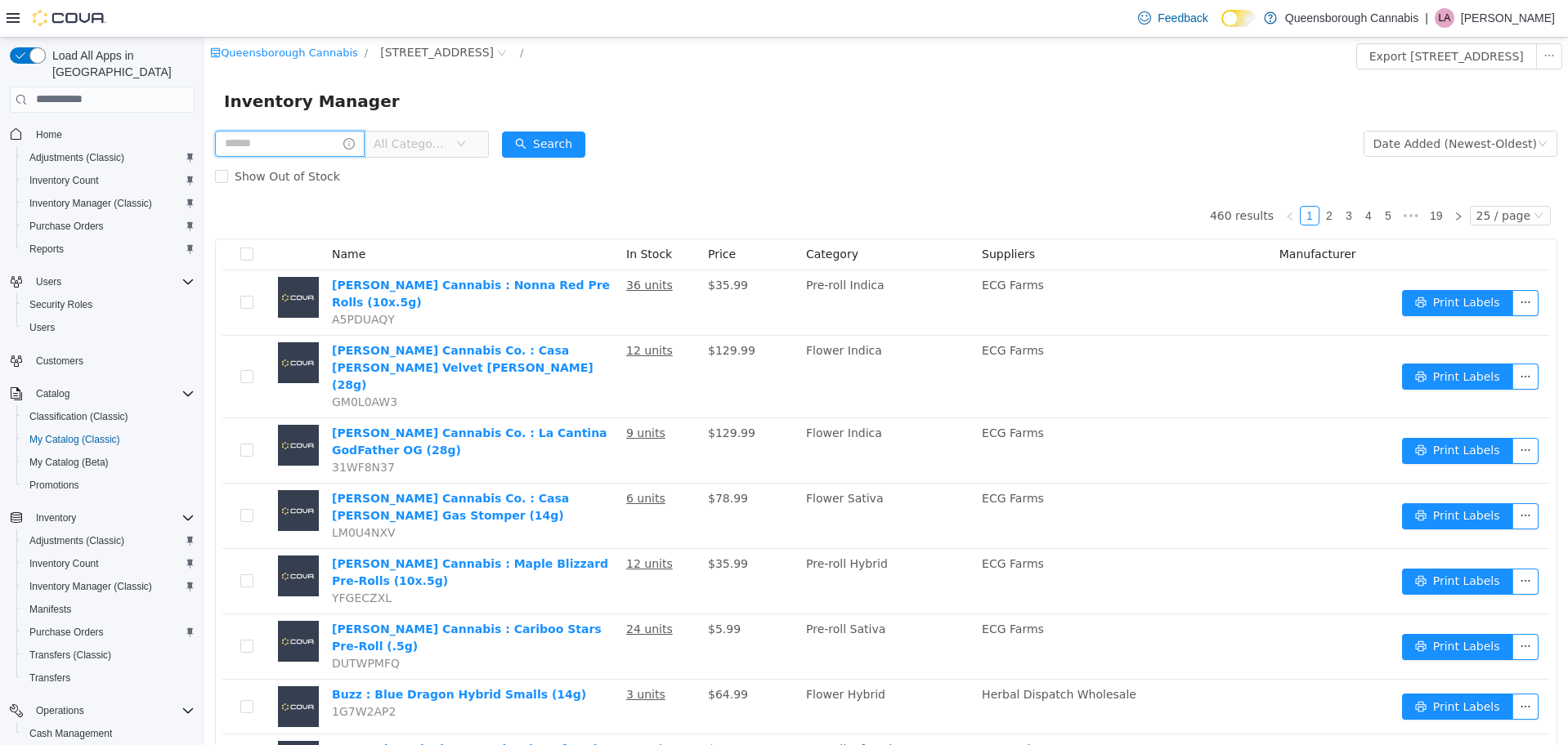
click at [311, 143] on input "text" at bounding box center [289, 143] width 150 height 26
type input "*"
type input "**********"
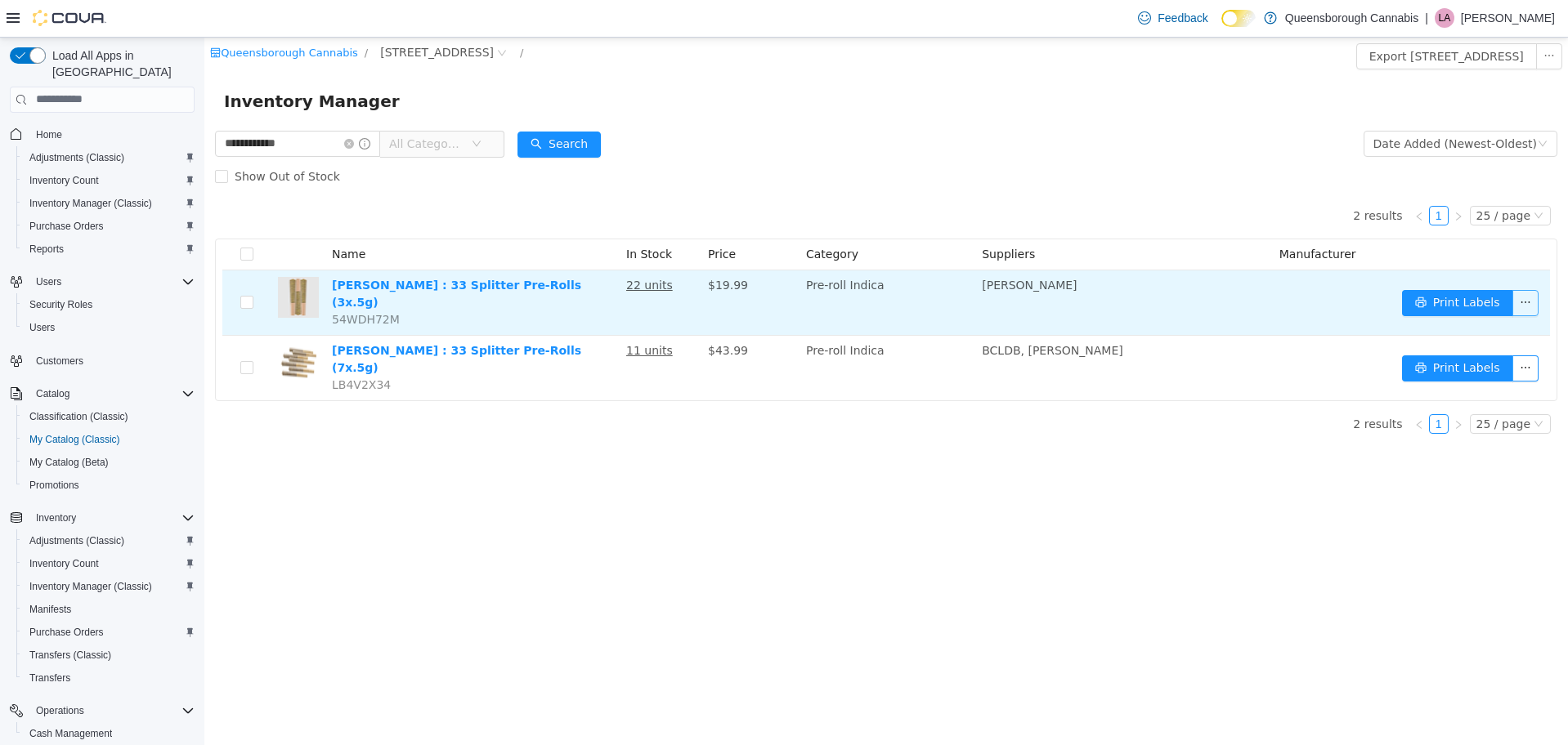
click at [1525, 298] on button "button" at bounding box center [1526, 303] width 26 height 26
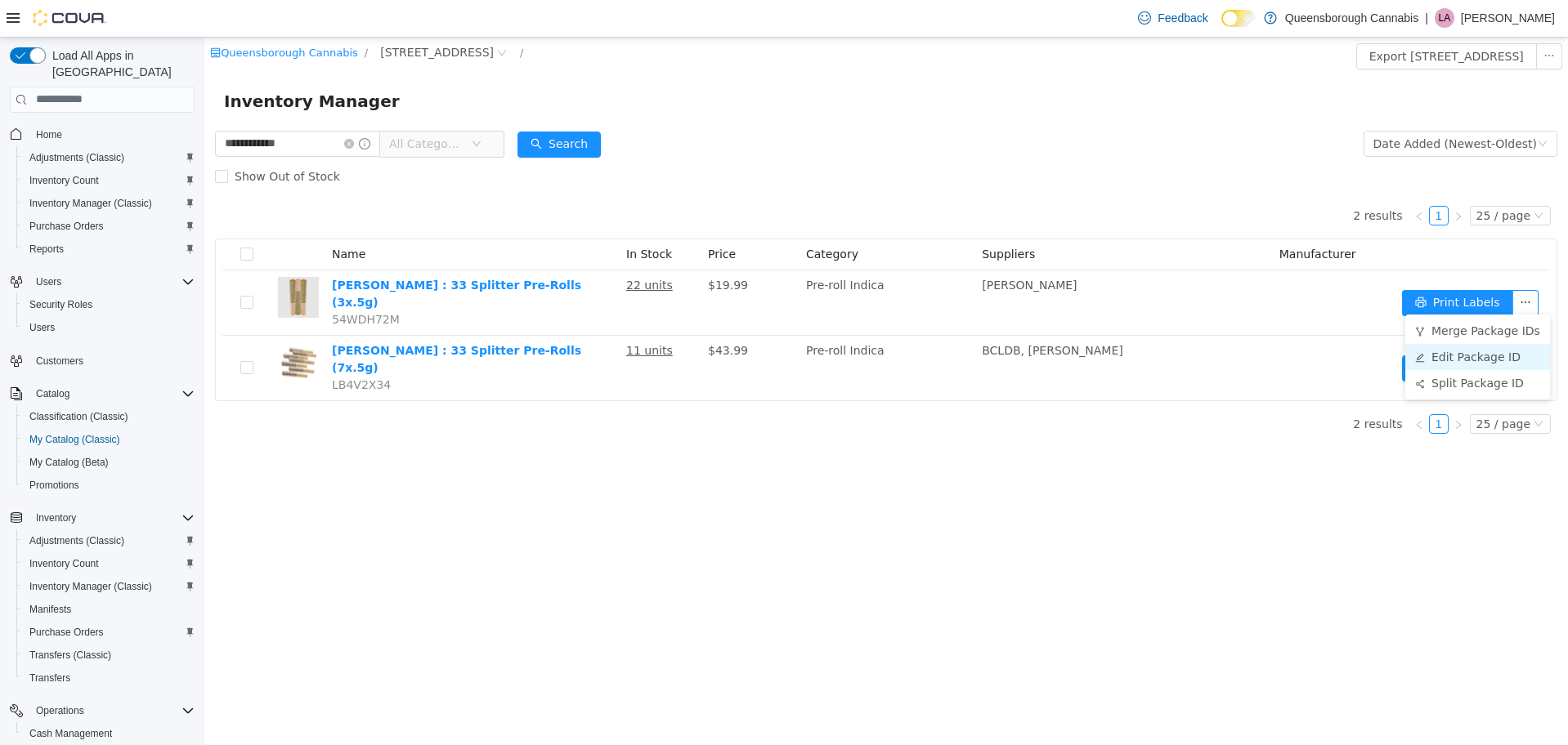
click at [1506, 358] on li "Edit Package ID" at bounding box center [1477, 356] width 144 height 26
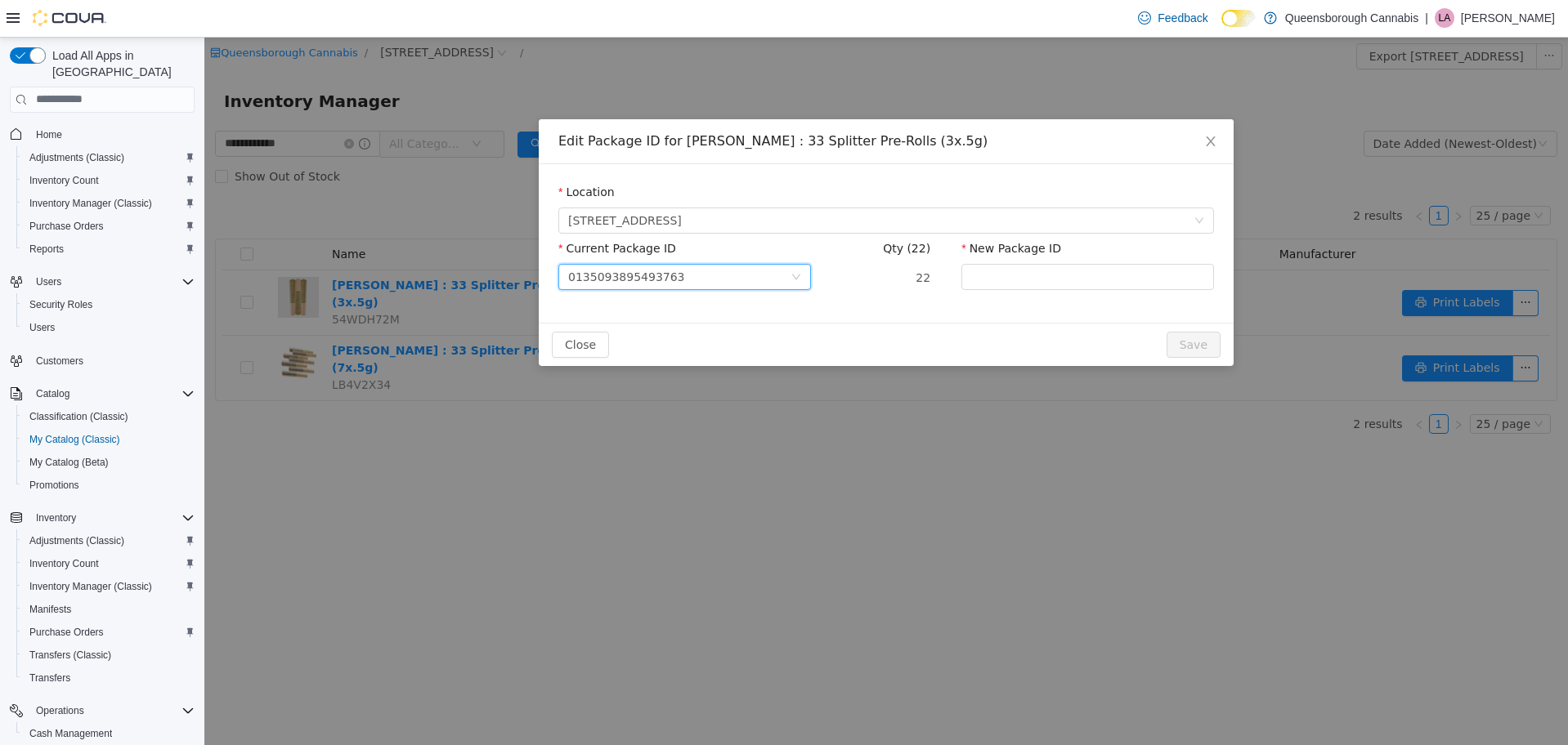
click at [699, 281] on div "0135093895493763" at bounding box center [679, 276] width 223 height 25
click at [699, 281] on input "Current Package ID" at bounding box center [679, 278] width 223 height 25
click at [857, 308] on div "Location [STREET_ADDRESS][GEOGRAPHIC_DATA] Package ID 0135093895493763 Qty (22)…" at bounding box center [886, 243] width 695 height 158
click at [1021, 274] on input "New Package ID" at bounding box center [1088, 276] width 253 height 26
type input "**********"
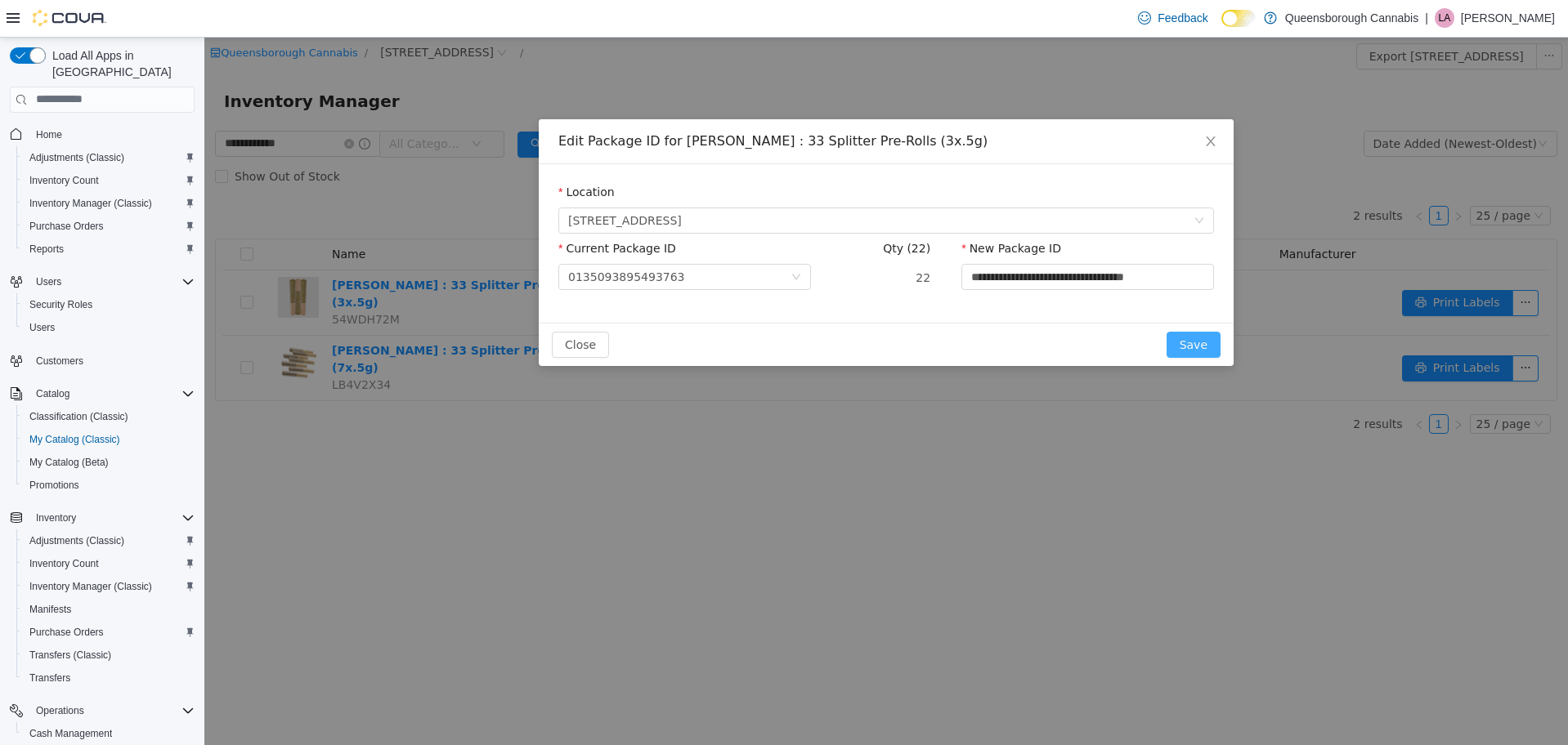
click at [1194, 347] on button "Save" at bounding box center [1193, 344] width 54 height 26
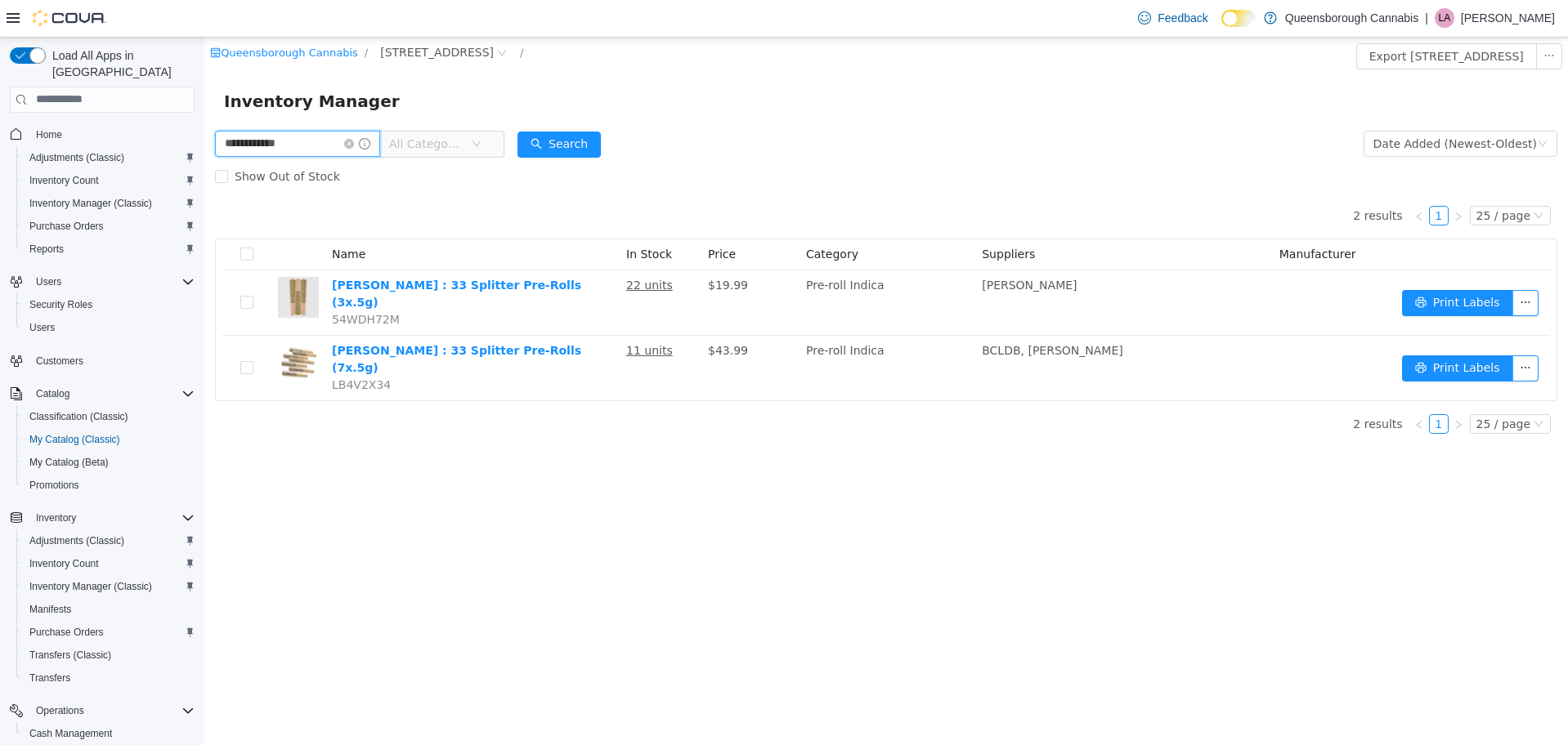
click at [314, 145] on input "**********" at bounding box center [297, 143] width 165 height 26
drag, startPoint x: 314, startPoint y: 145, endPoint x: 231, endPoint y: 147, distance: 83.0
click at [231, 147] on input "**********" at bounding box center [297, 143] width 165 height 26
type input "*******"
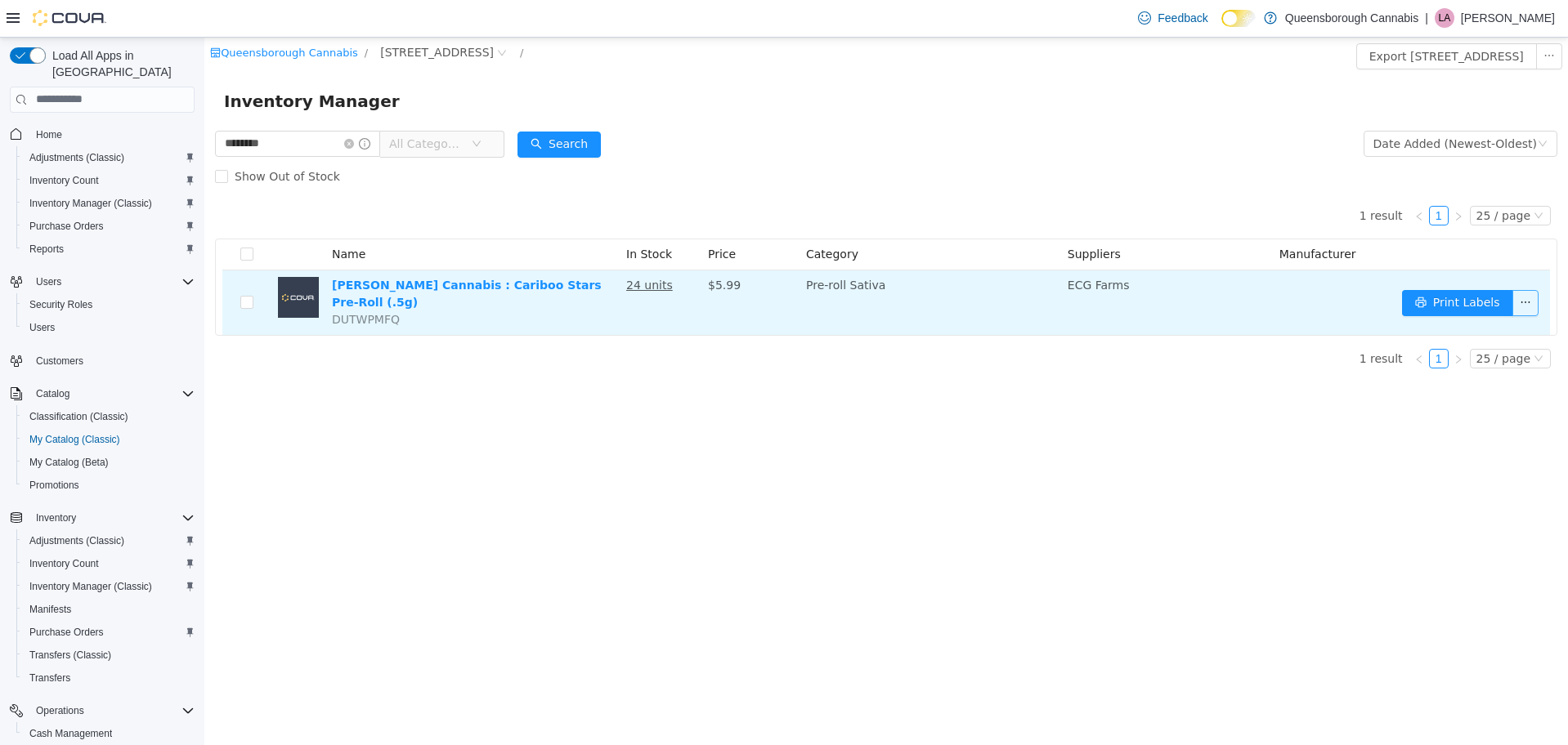
click at [1521, 296] on button "button" at bounding box center [1526, 303] width 26 height 26
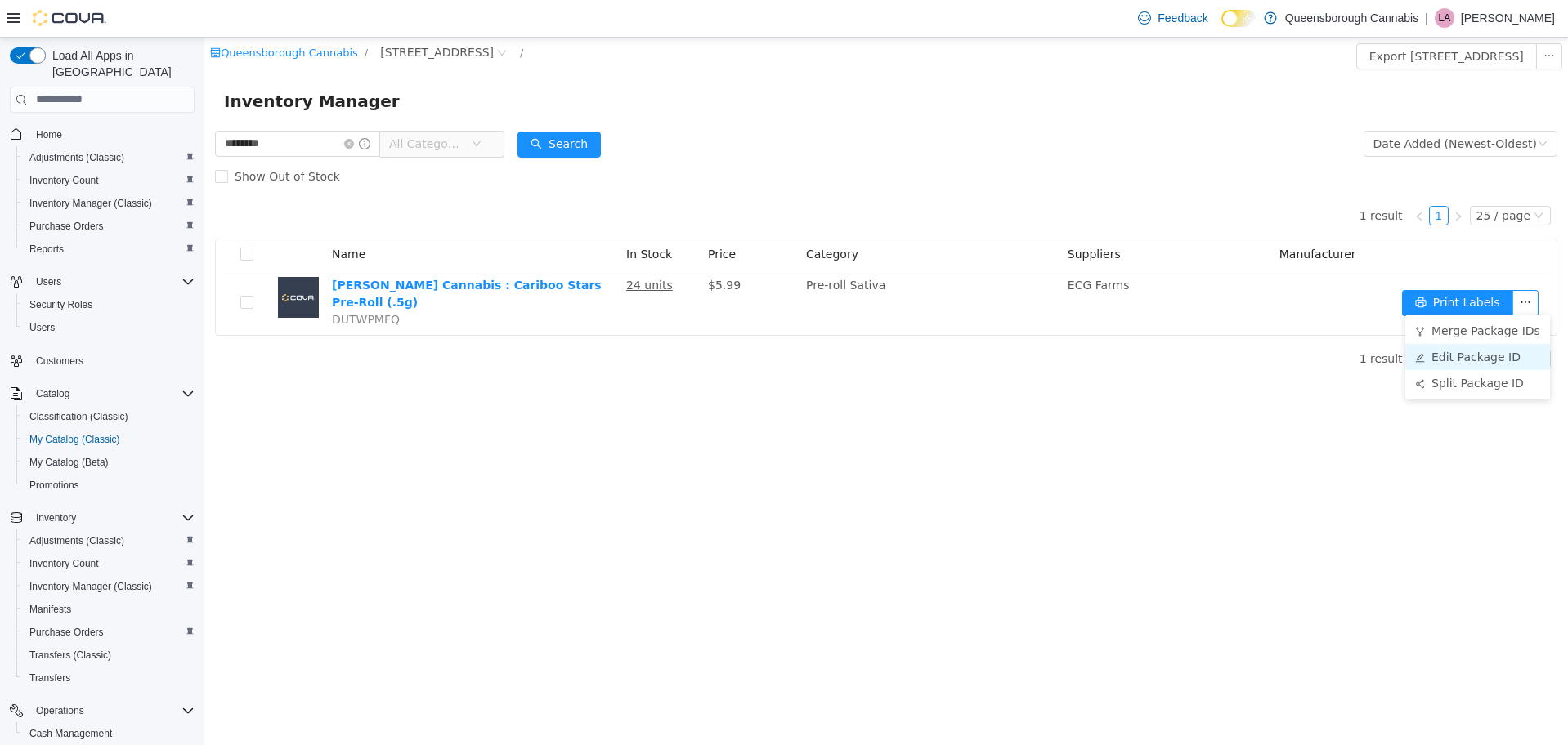
click at [1495, 358] on li "Edit Package ID" at bounding box center [1477, 356] width 144 height 26
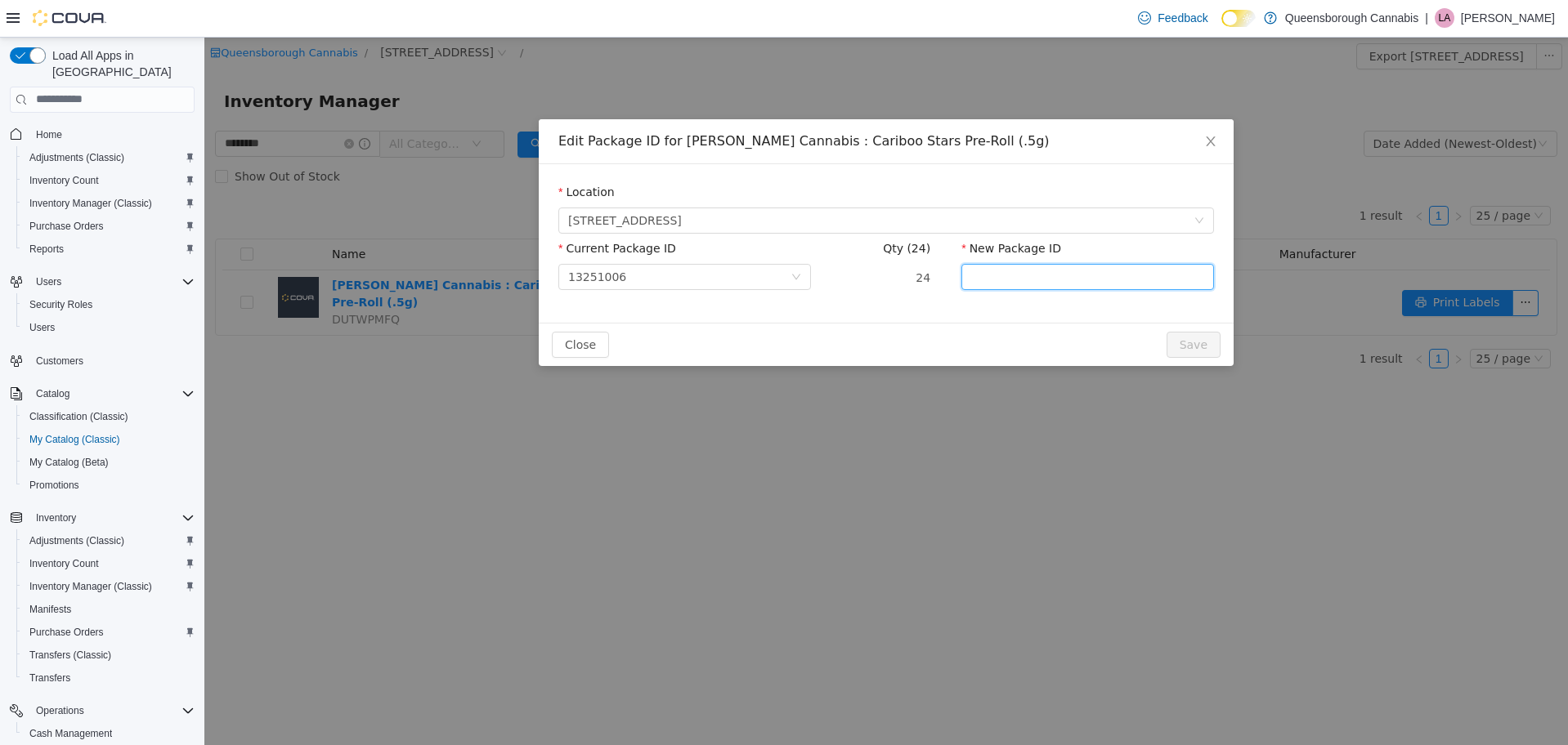
click at [1004, 282] on input "New Package ID" at bounding box center [1088, 276] width 253 height 26
type input "**********"
click at [1195, 340] on button "Save" at bounding box center [1193, 344] width 54 height 26
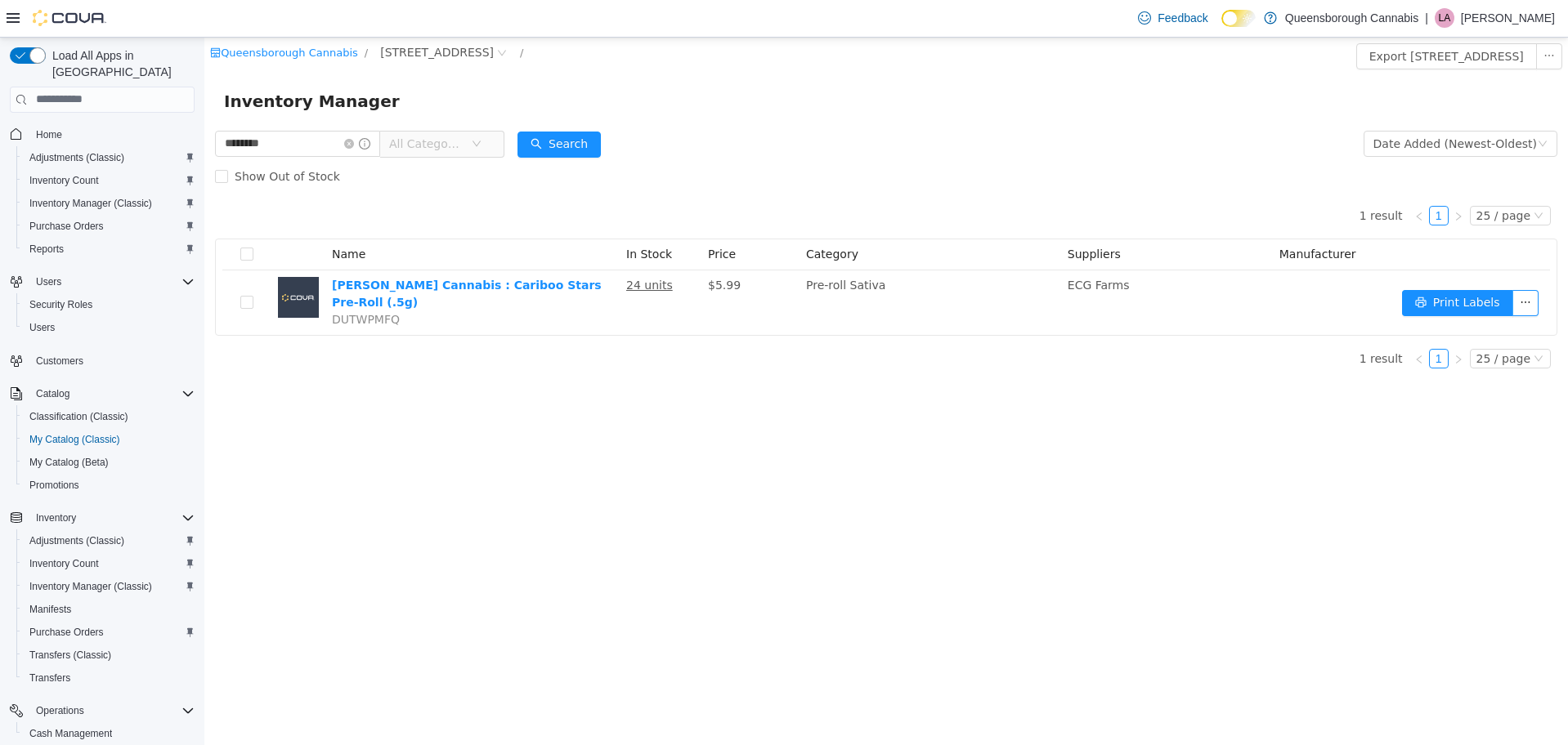
click at [1033, 366] on div "1 result 1 25 / page Name In Stock Price Category Suppliers Manufacturer [PERSO…" at bounding box center [886, 286] width 1343 height 189
click at [354, 145] on icon "icon: close-circle" at bounding box center [348, 142] width 10 height 10
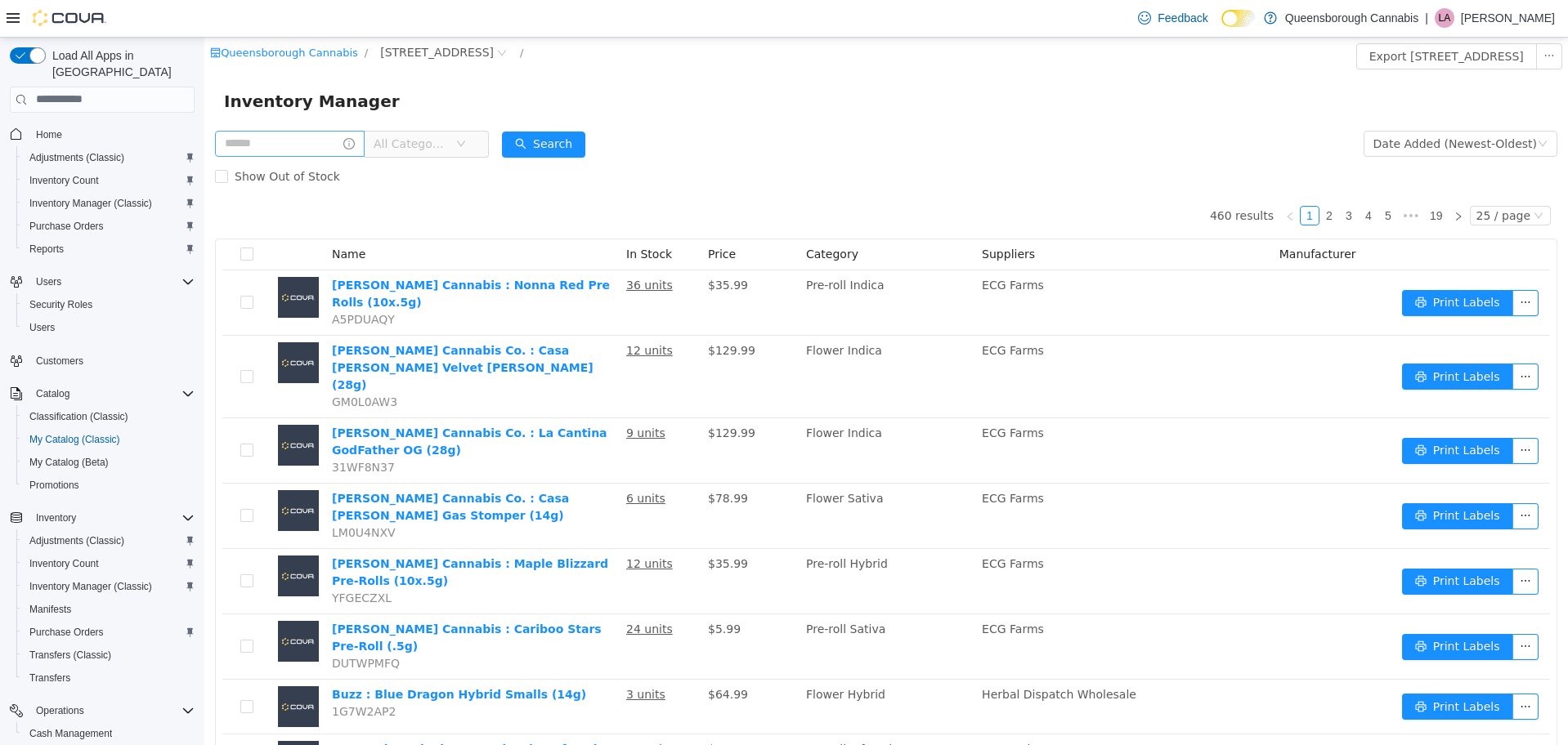
click at [711, 167] on div "Show Out of Stock" at bounding box center [886, 175] width 1343 height 33
click at [703, 76] on div "Inventory Manager" at bounding box center [886, 100] width 1364 height 52
drag, startPoint x: 744, startPoint y: 166, endPoint x: 774, endPoint y: 146, distance: 36.1
click at [746, 165] on div "Show Out of Stock" at bounding box center [886, 175] width 1343 height 33
click at [810, 144] on form "All Categories Date Added (Newest-Oldest) Search Show Out of Stock" at bounding box center [886, 159] width 1343 height 65
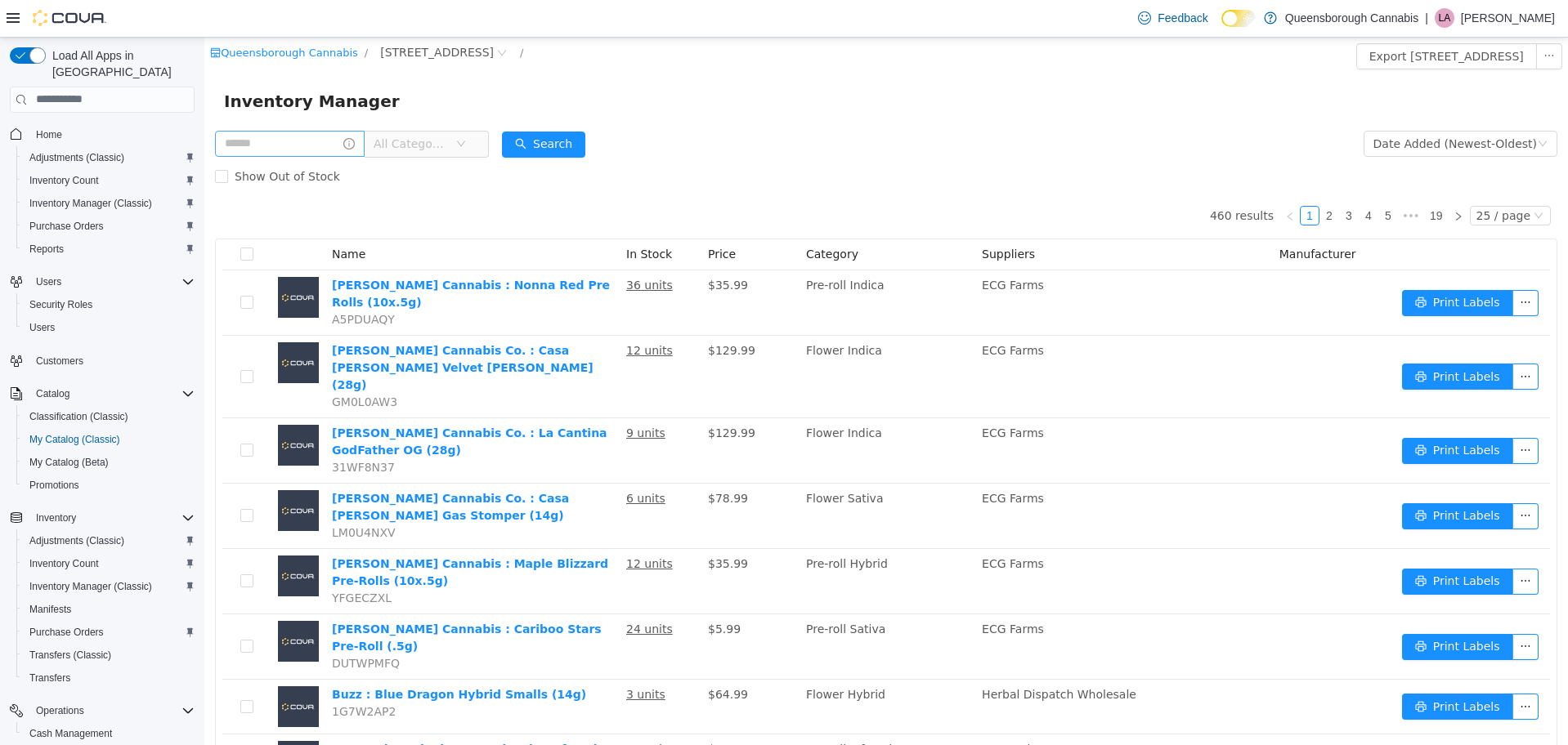
click at [866, 180] on div "Show Out of Stock" at bounding box center [886, 175] width 1343 height 33
click at [867, 161] on div "Show Out of Stock" at bounding box center [886, 175] width 1343 height 33
drag, startPoint x: 951, startPoint y: 158, endPoint x: 937, endPoint y: 120, distance: 40.5
click at [940, 127] on form "All Categories Date Added (Newest-Oldest) Search Show Out of Stock" at bounding box center [886, 159] width 1343 height 65
